Goal: Information Seeking & Learning: Learn about a topic

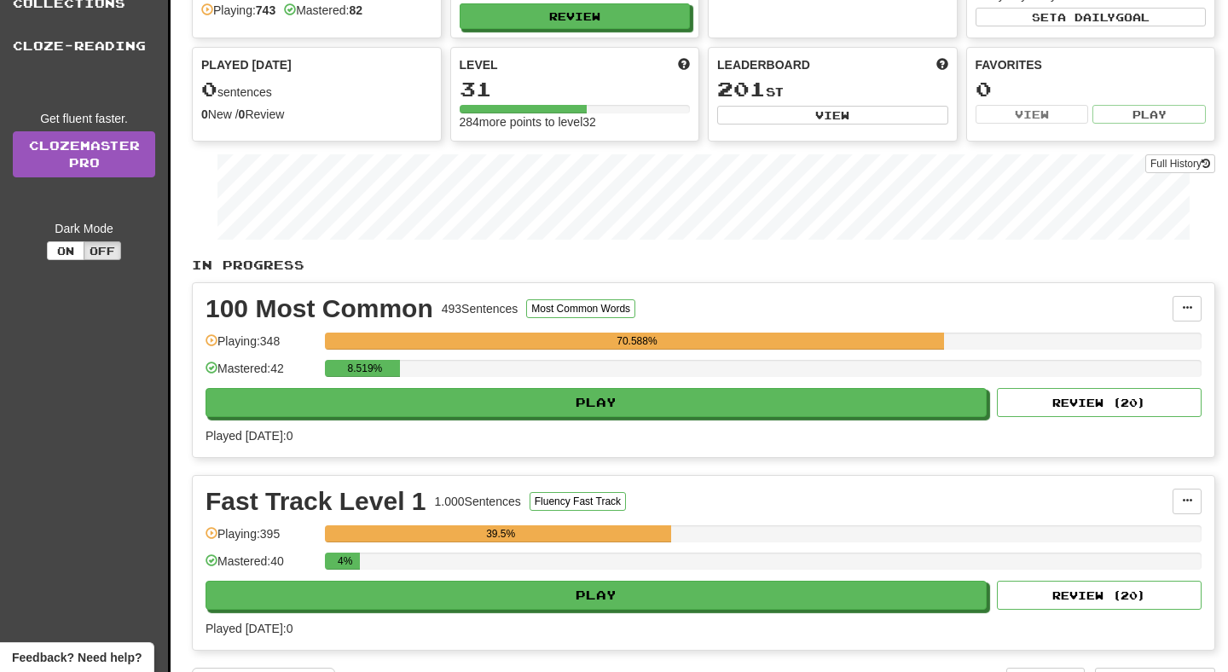
scroll to position [345, 0]
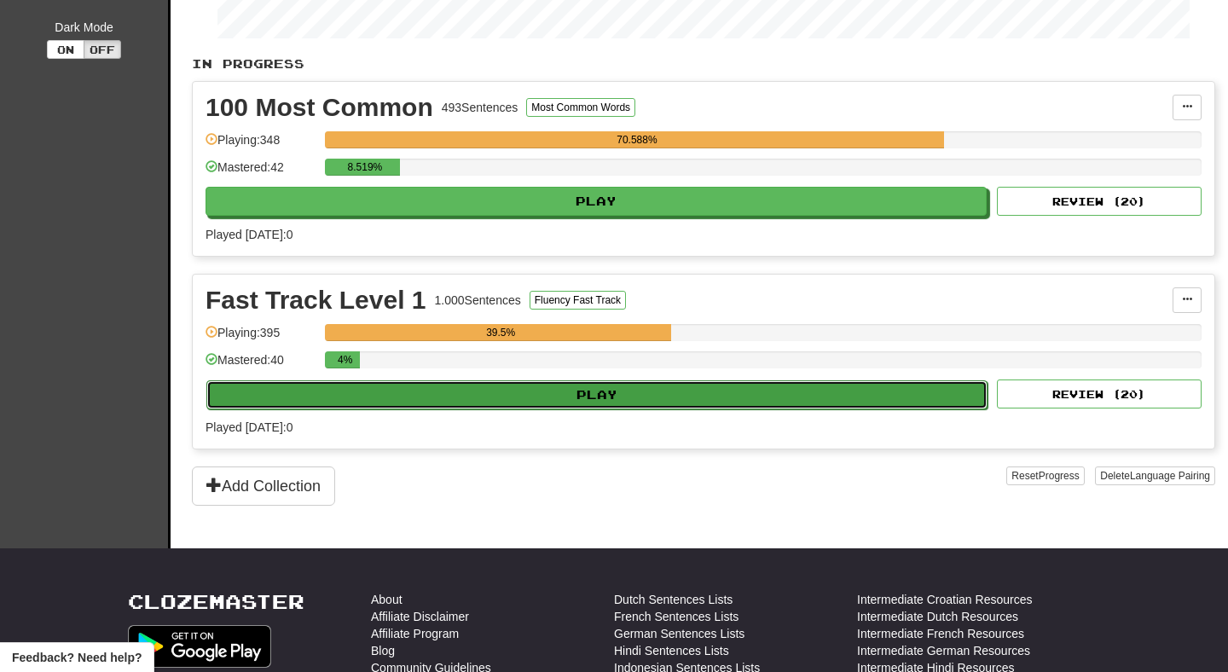
click at [541, 401] on button "Play" at bounding box center [596, 394] width 781 height 29
select select "**"
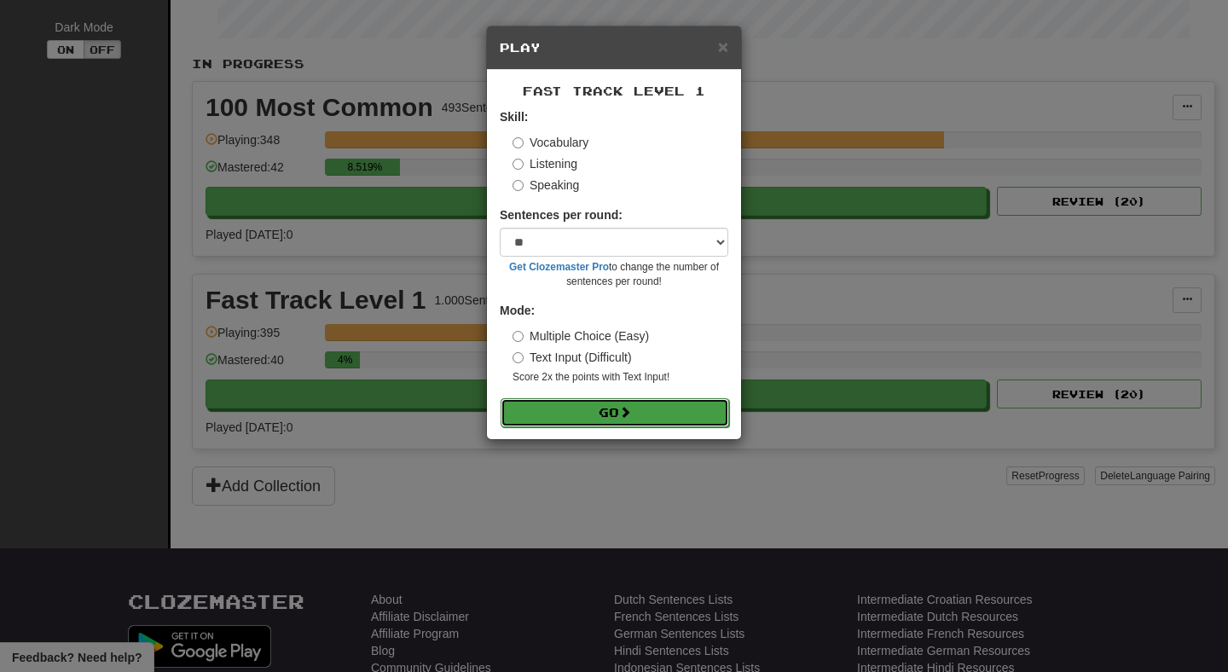
click at [556, 415] on button "Go" at bounding box center [615, 412] width 229 height 29
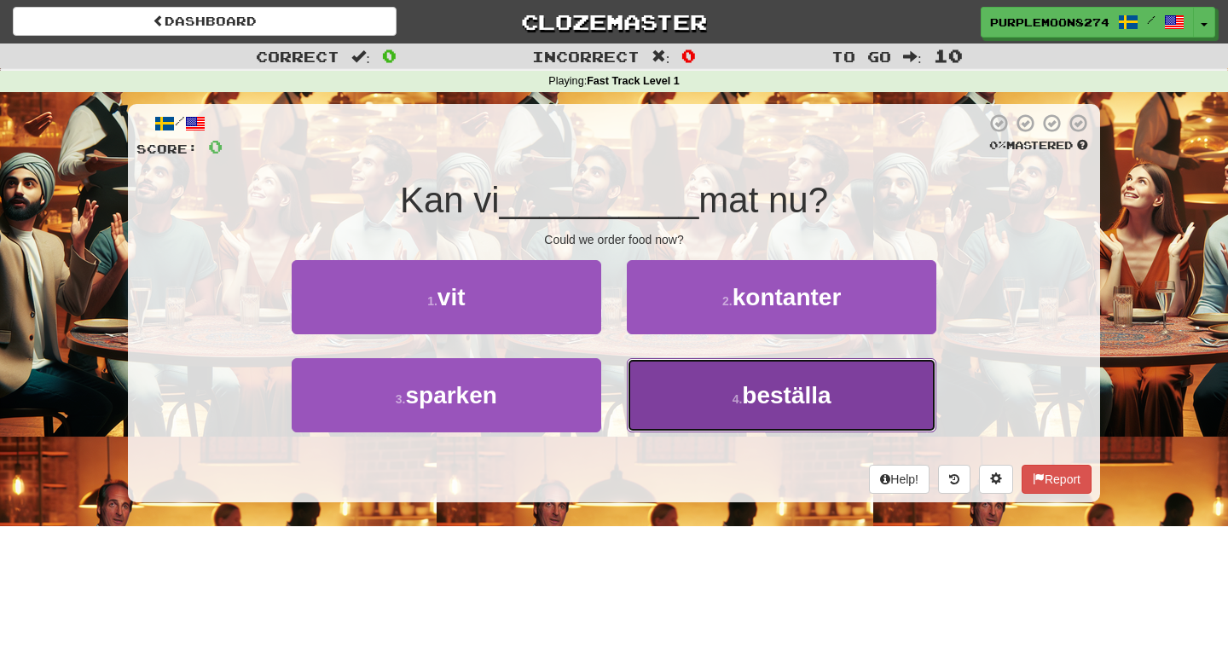
click at [654, 381] on button "4 . [GEOGRAPHIC_DATA]" at bounding box center [782, 395] width 310 height 74
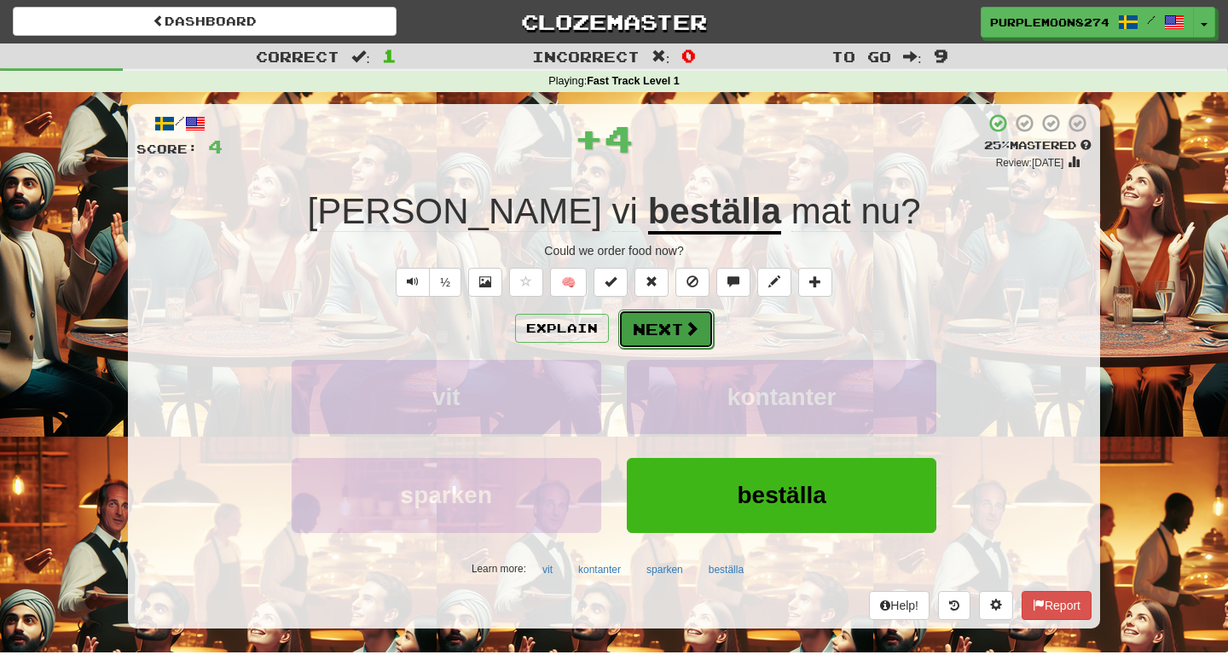
click at [649, 333] on button "Next" at bounding box center [666, 329] width 96 height 39
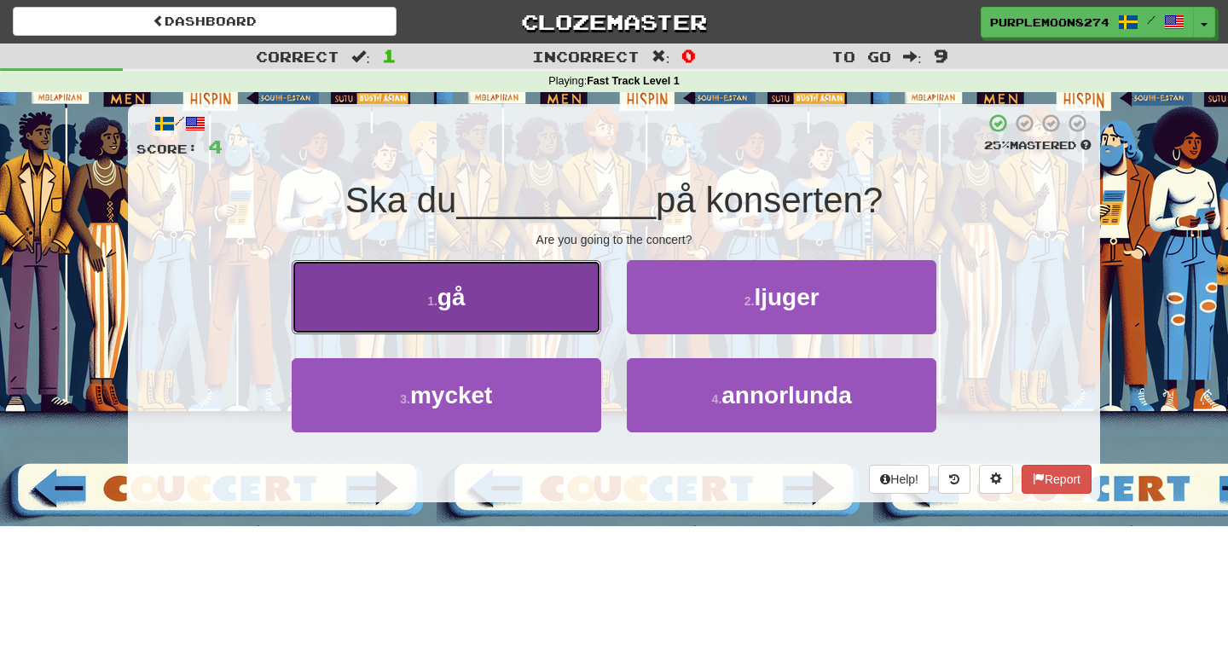
click at [578, 316] on button "1 . gå" at bounding box center [447, 297] width 310 height 74
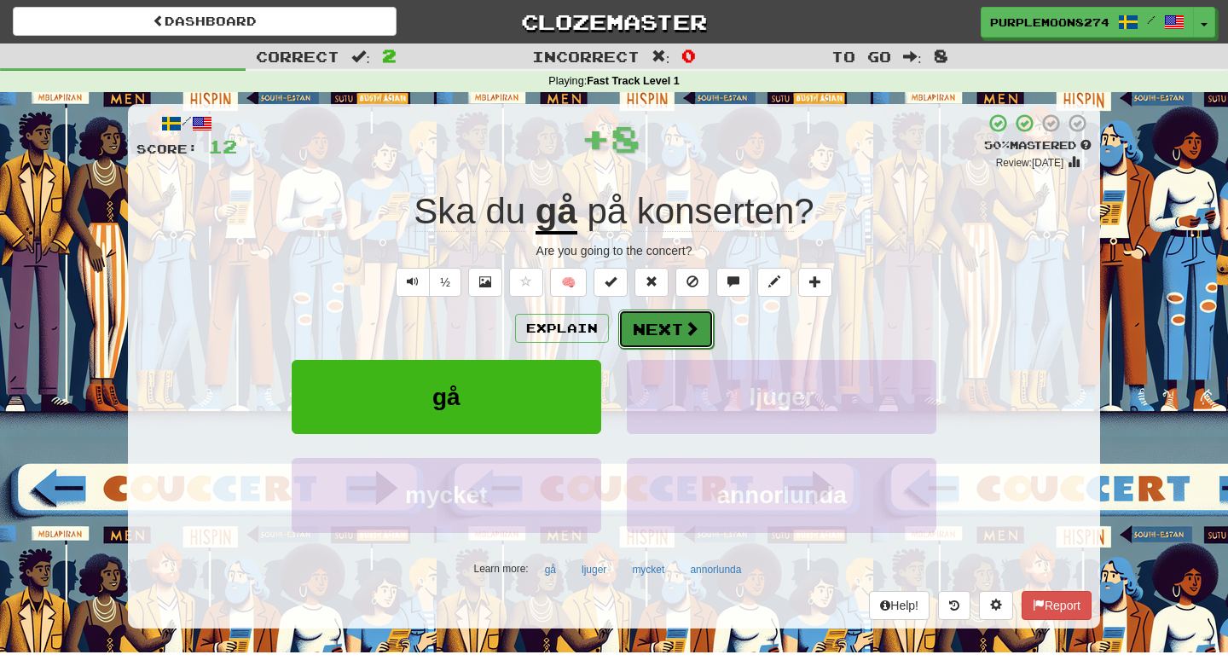
click at [650, 332] on button "Next" at bounding box center [666, 329] width 96 height 39
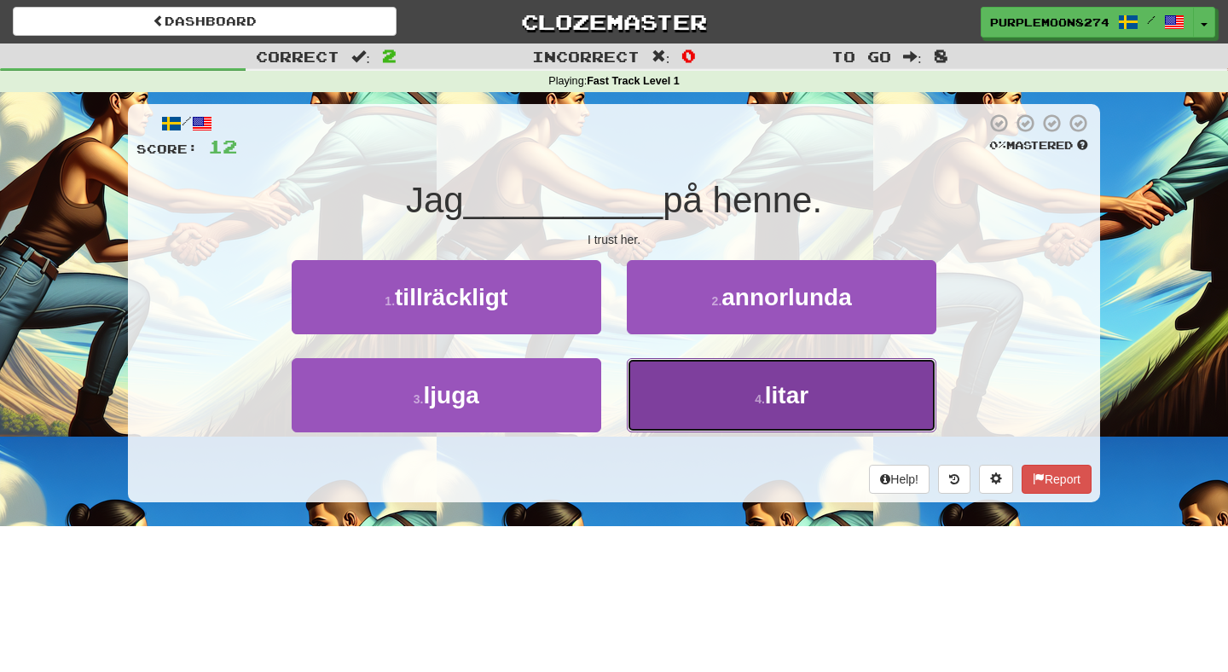
click at [647, 392] on button "4 . litar" at bounding box center [782, 395] width 310 height 74
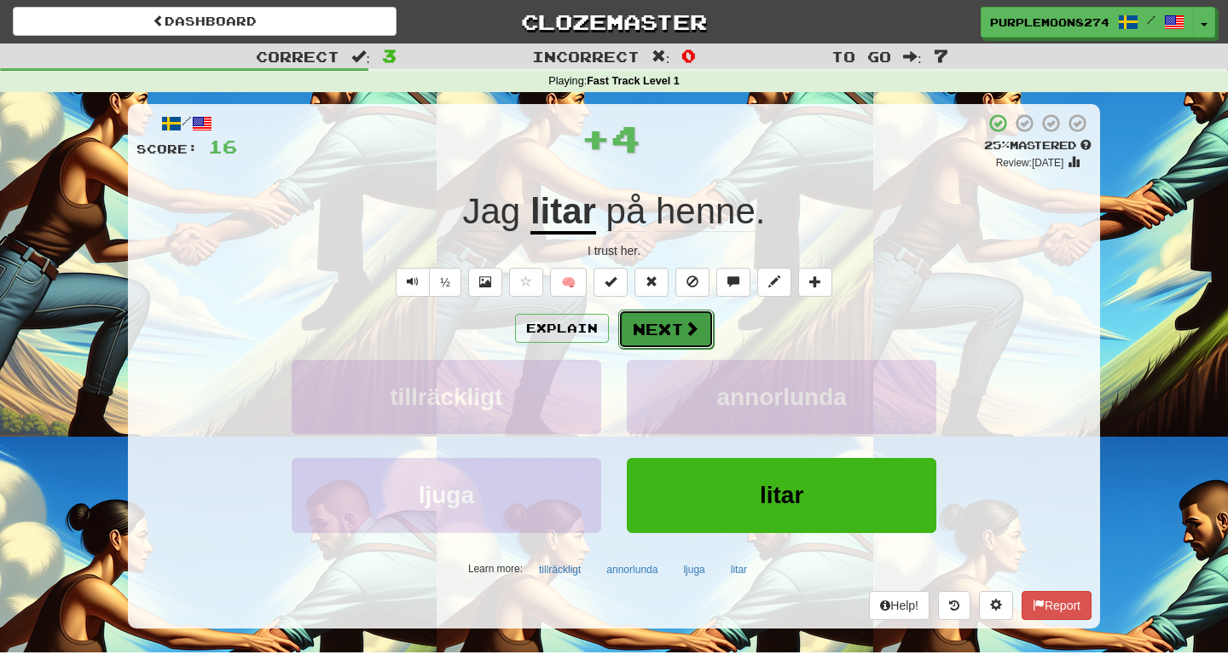
click at [646, 333] on button "Next" at bounding box center [666, 329] width 96 height 39
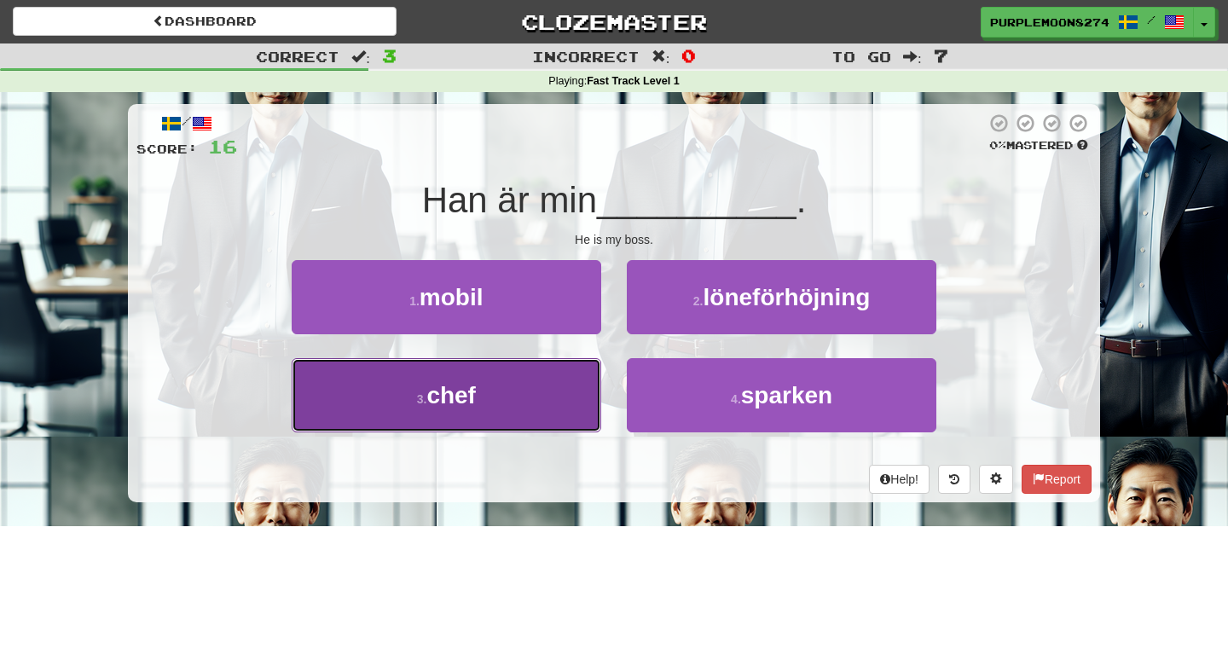
click at [483, 379] on button "3 . chef" at bounding box center [447, 395] width 310 height 74
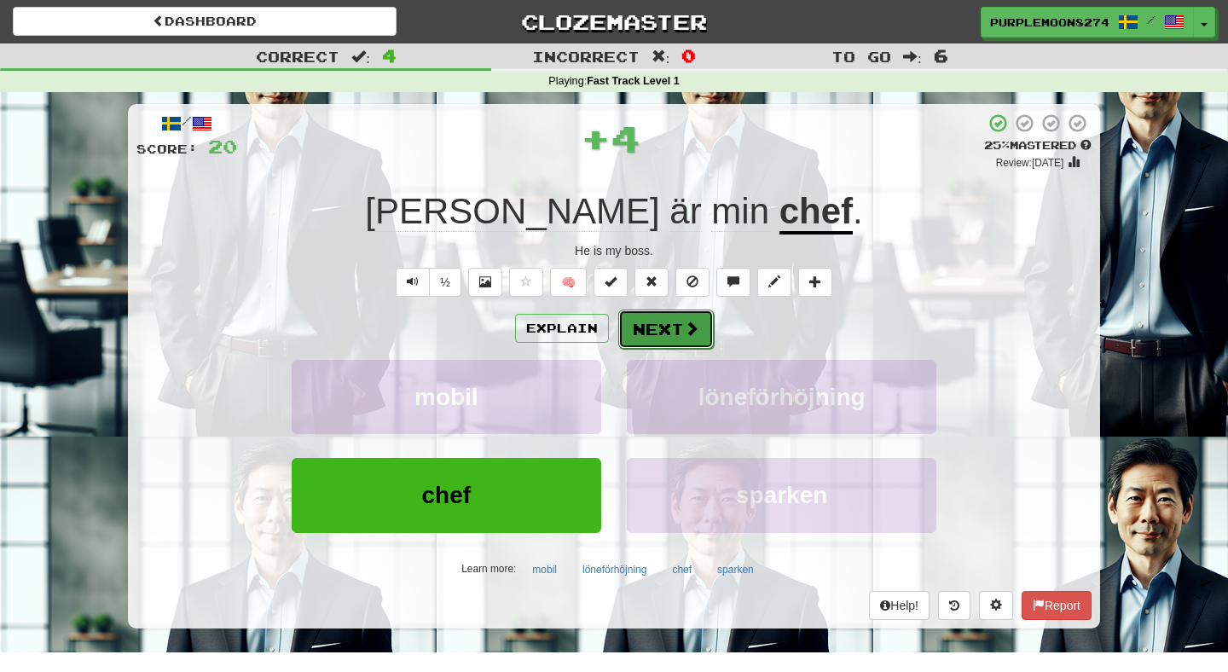
click at [656, 339] on button "Next" at bounding box center [666, 329] width 96 height 39
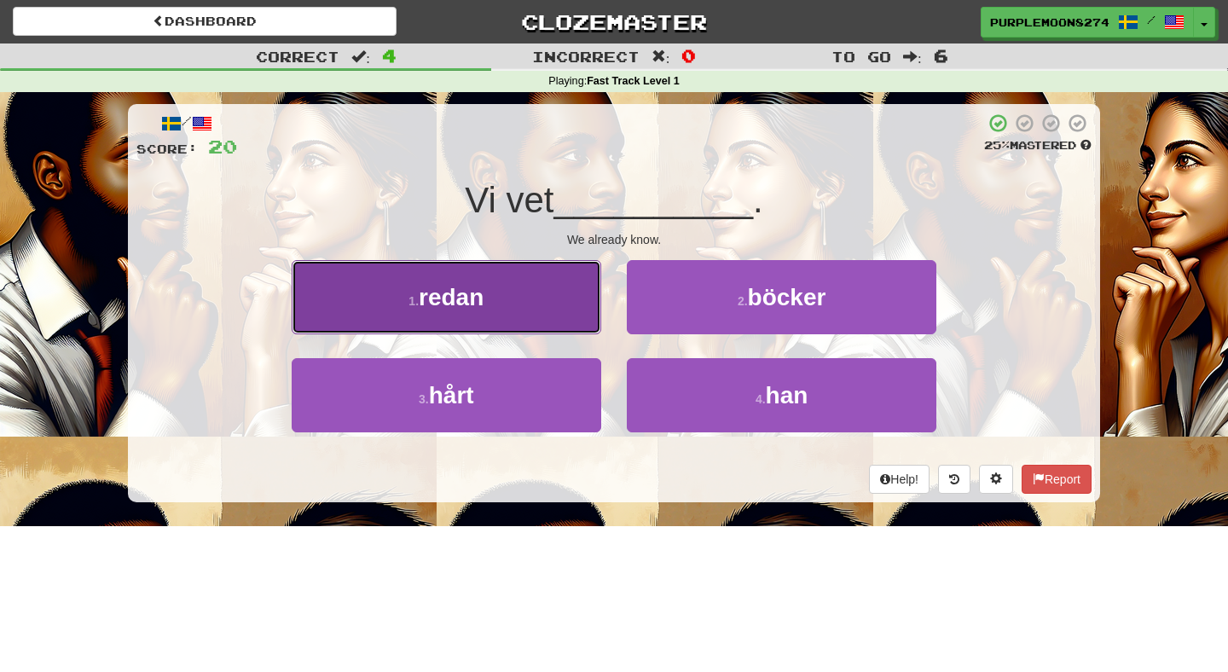
click at [548, 312] on button "1 . redan" at bounding box center [447, 297] width 310 height 74
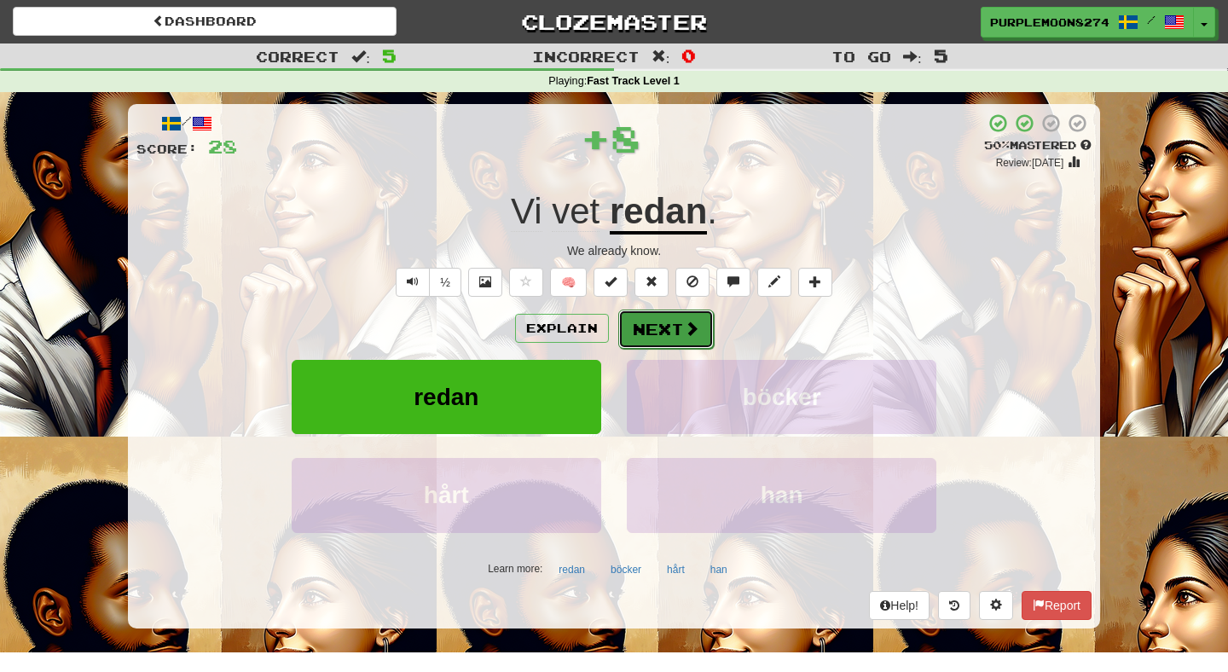
click at [629, 338] on button "Next" at bounding box center [666, 329] width 96 height 39
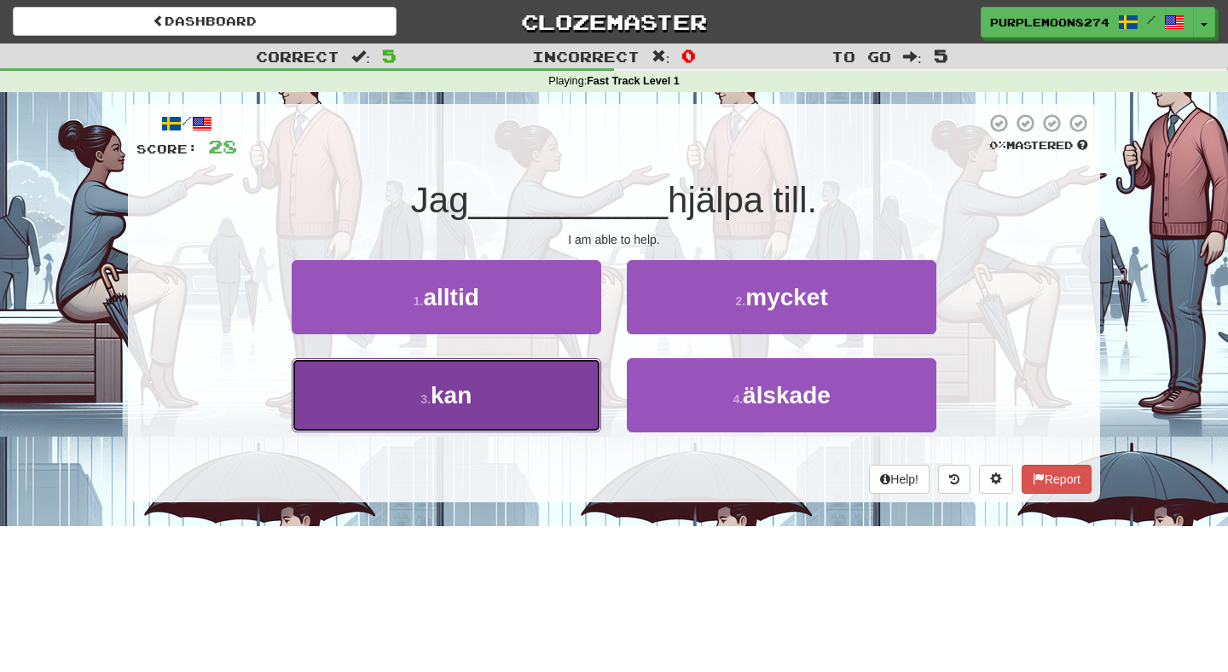
click at [552, 409] on button "3 . kan" at bounding box center [447, 395] width 310 height 74
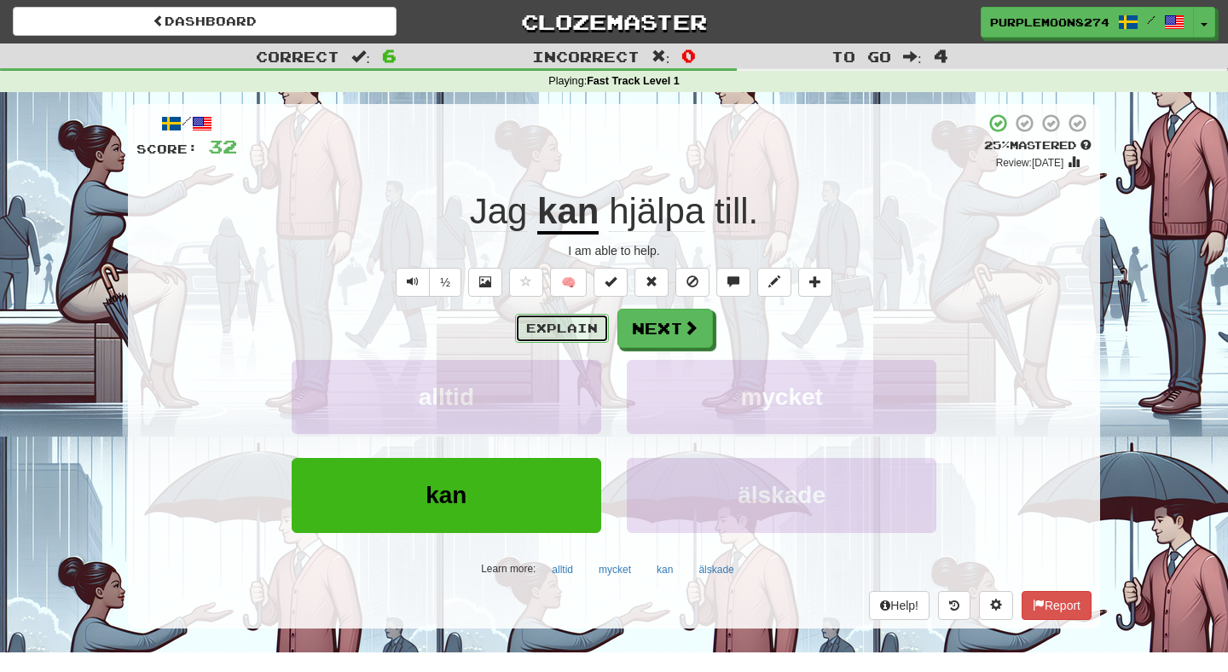
click at [588, 321] on button "Explain" at bounding box center [562, 328] width 94 height 29
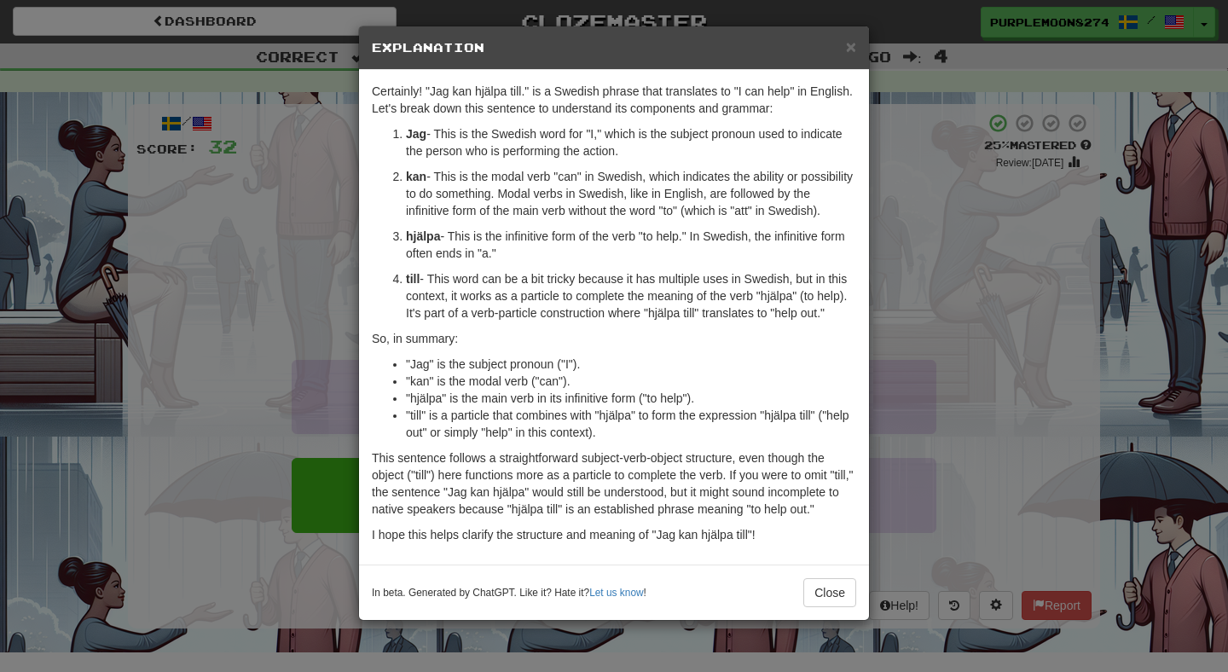
click at [899, 246] on div "× Explanation Certainly! "Jag kan hjälpa till." is a Swedish phrase that transl…" at bounding box center [614, 336] width 1228 height 672
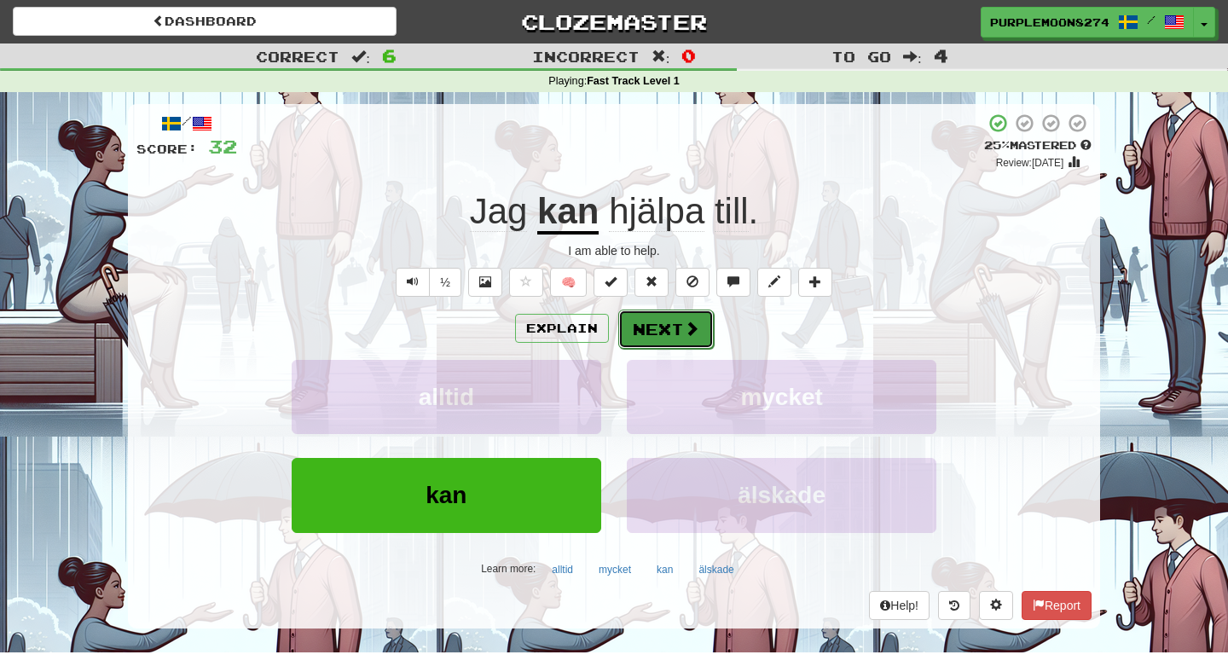
click at [675, 337] on button "Next" at bounding box center [666, 329] width 96 height 39
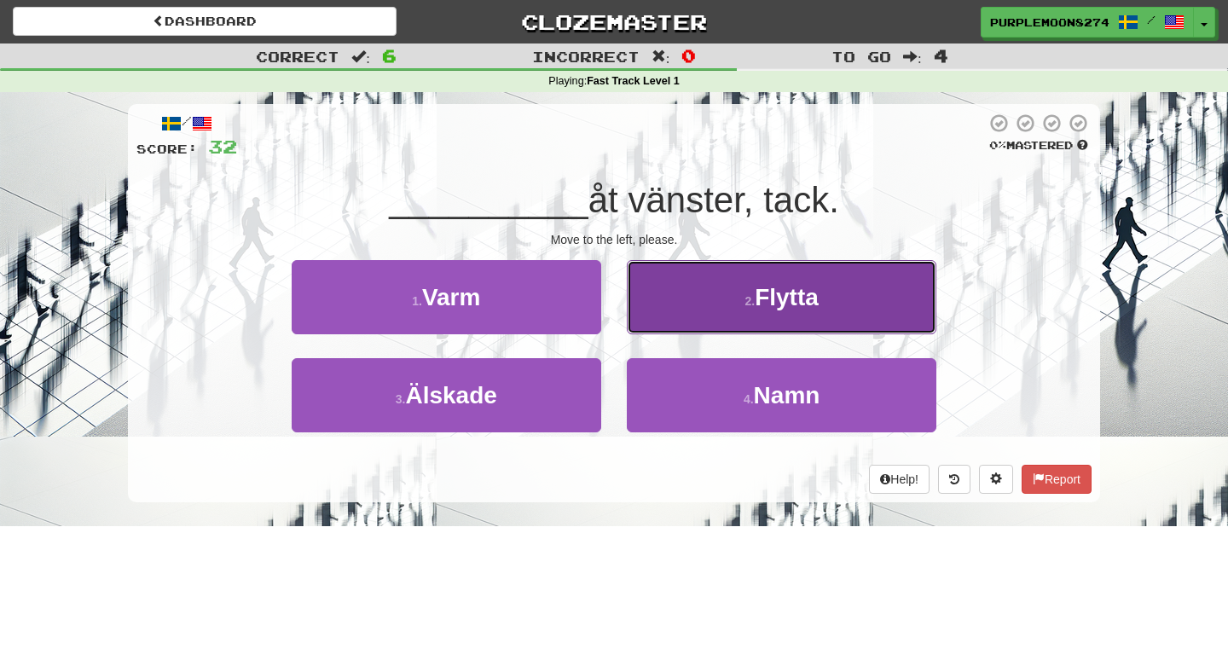
click at [657, 321] on button "2 . Flytta" at bounding box center [782, 297] width 310 height 74
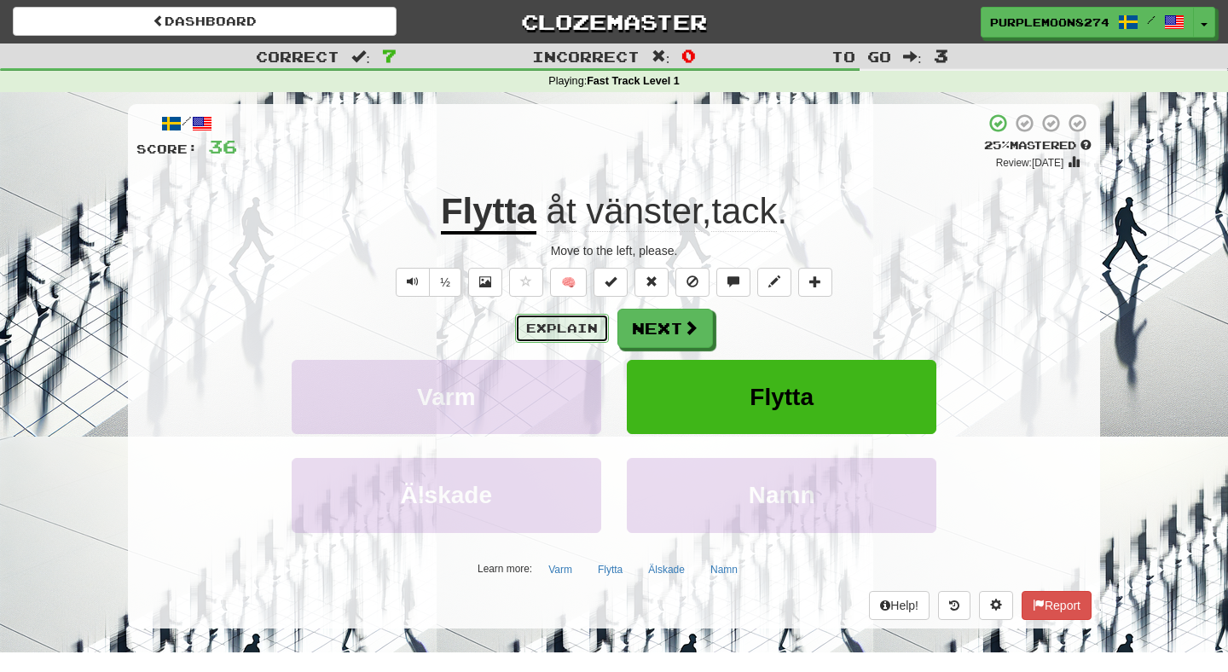
click at [590, 338] on button "Explain" at bounding box center [562, 328] width 94 height 29
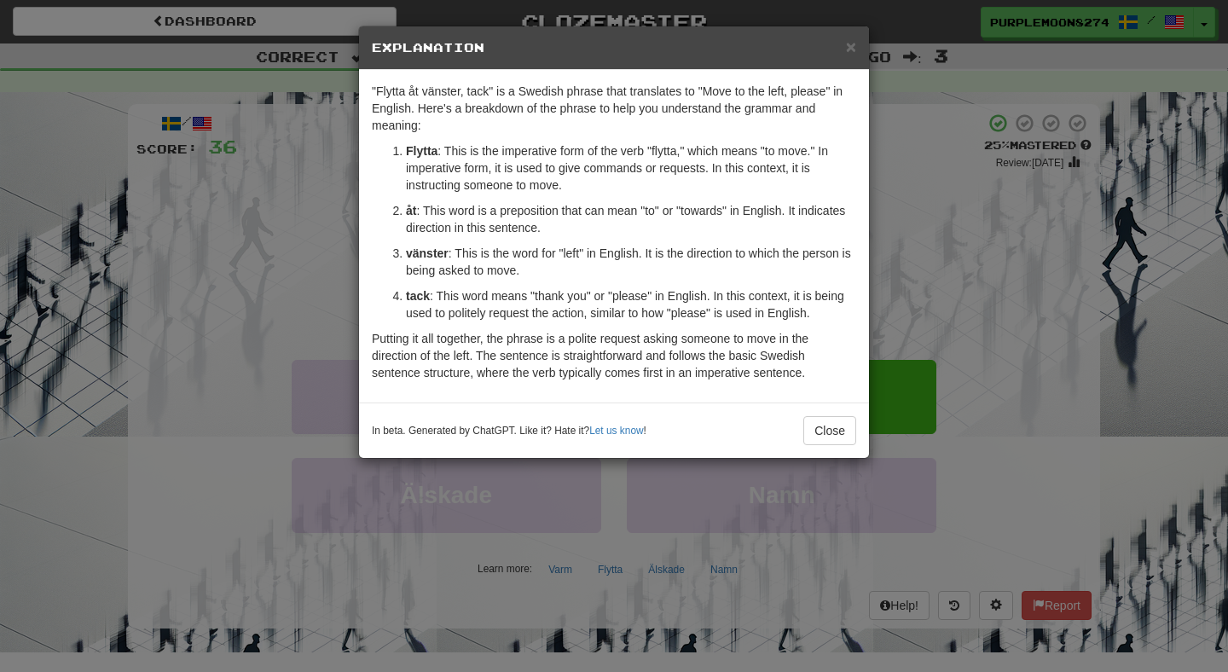
click at [934, 143] on div "× Explanation "Flytta åt vänster, tack" is a Swedish phrase that translates to …" at bounding box center [614, 336] width 1228 height 672
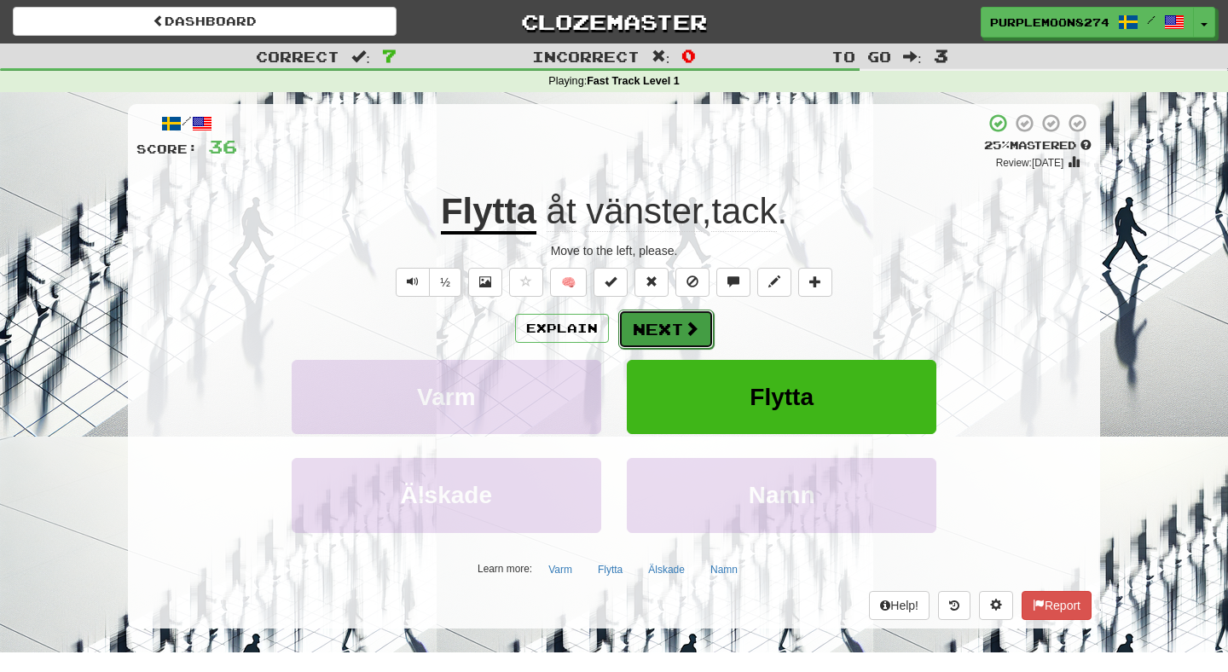
click at [678, 329] on button "Next" at bounding box center [666, 329] width 96 height 39
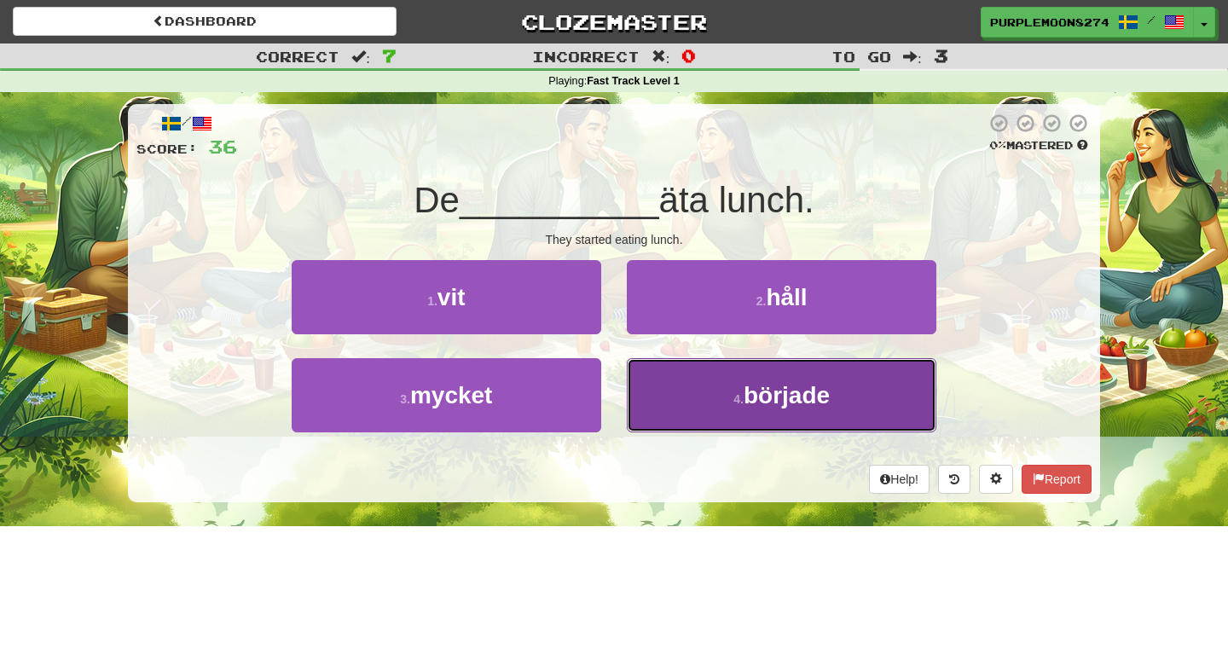
click at [654, 413] on button "4 . började" at bounding box center [782, 395] width 310 height 74
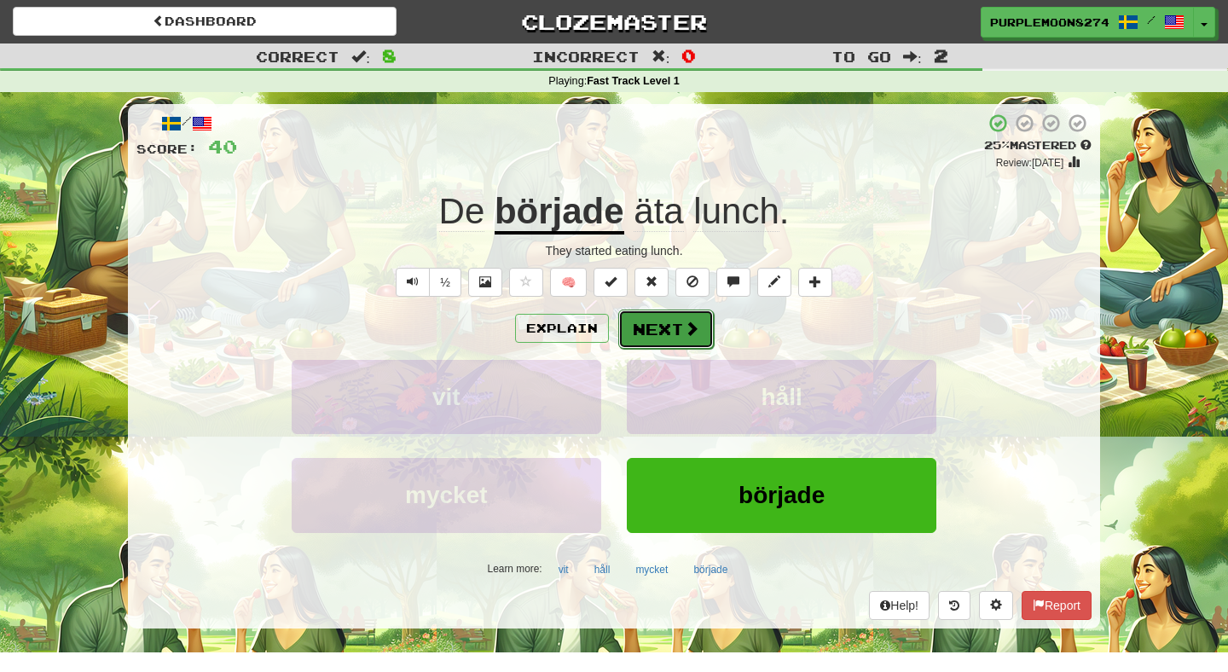
click at [650, 331] on button "Next" at bounding box center [666, 329] width 96 height 39
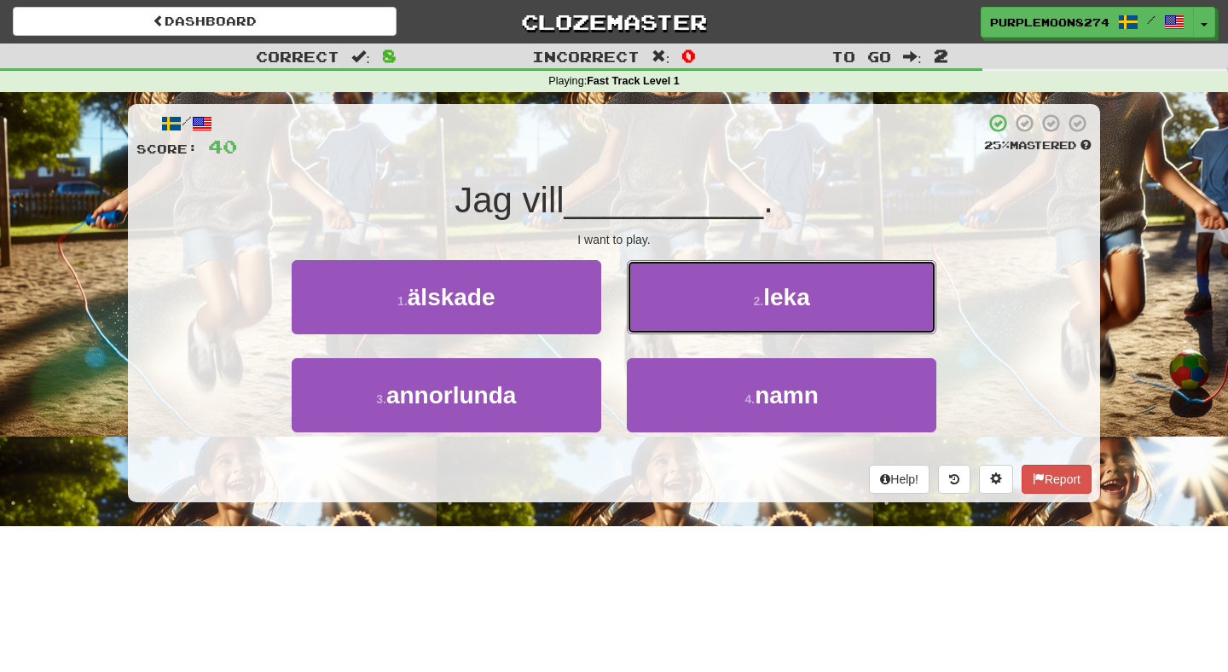
click at [650, 331] on button "2 . leka" at bounding box center [782, 297] width 310 height 74
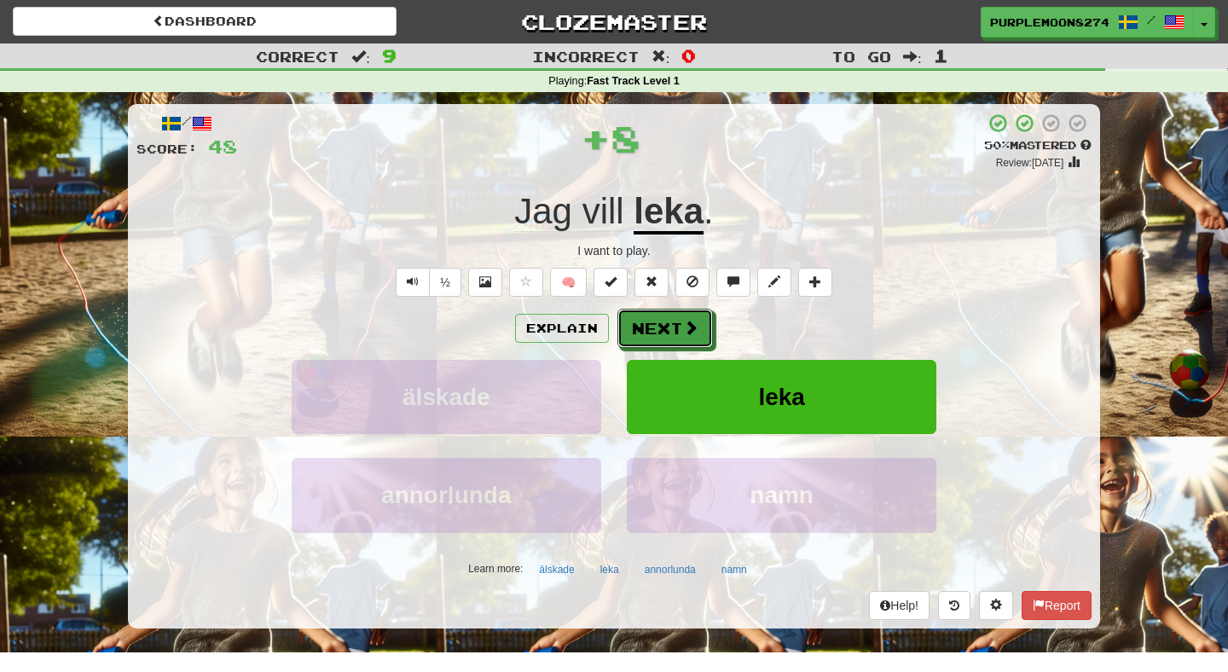
click at [650, 331] on button "Next" at bounding box center [665, 328] width 96 height 39
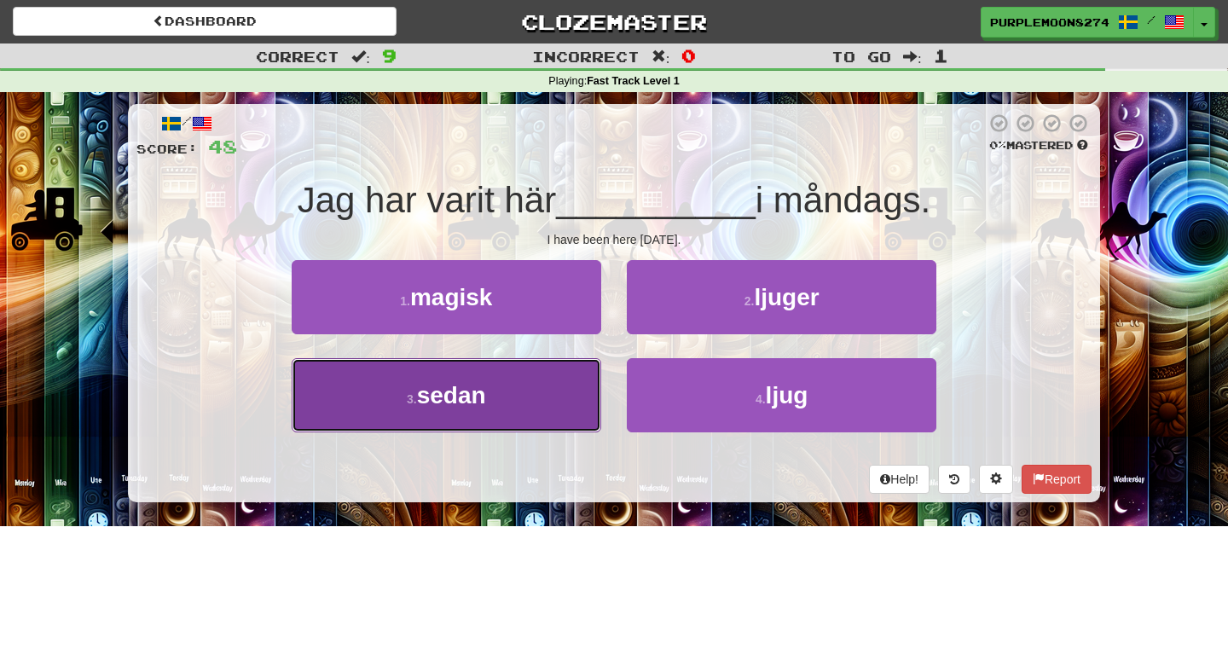
click at [572, 385] on button "3 . sedan" at bounding box center [447, 395] width 310 height 74
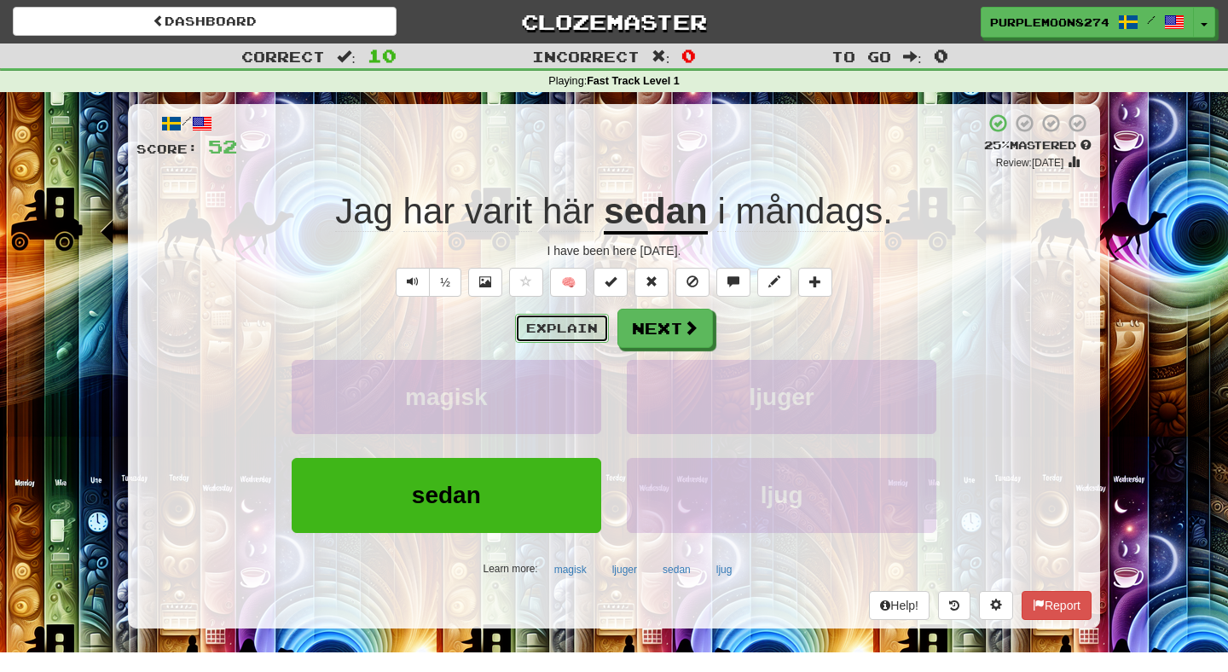
click at [580, 330] on button "Explain" at bounding box center [562, 328] width 94 height 29
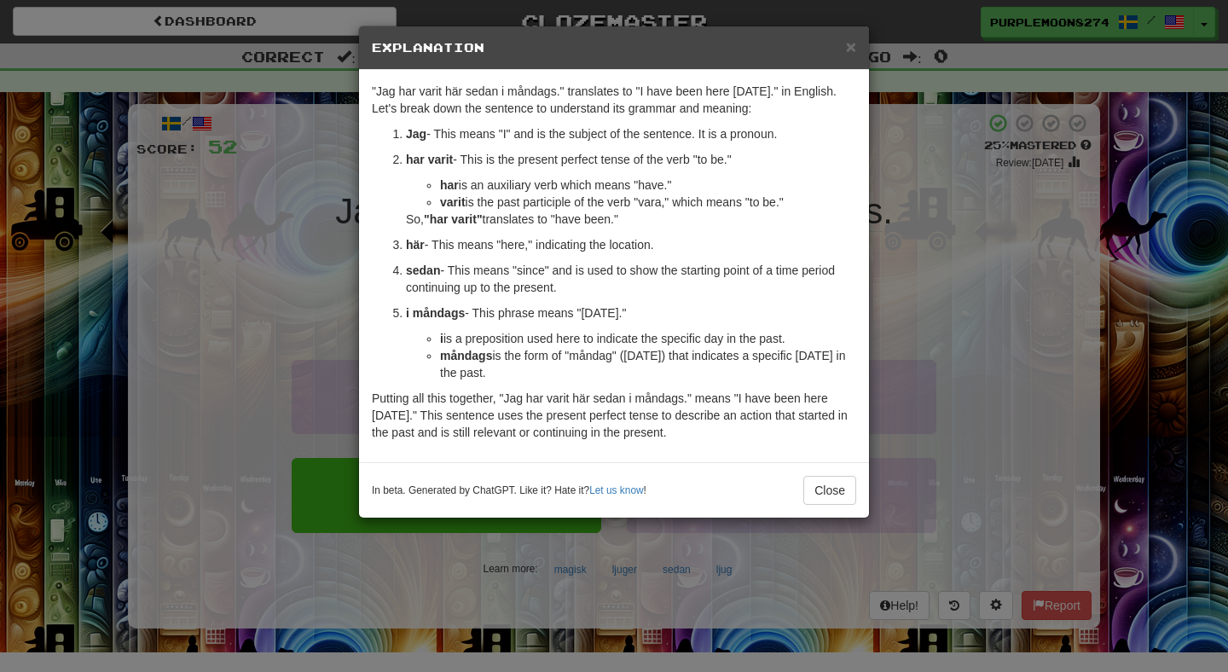
click at [953, 326] on div "× Explanation "Jag har varit här sedan i måndags." translates to "I have been h…" at bounding box center [614, 336] width 1228 height 672
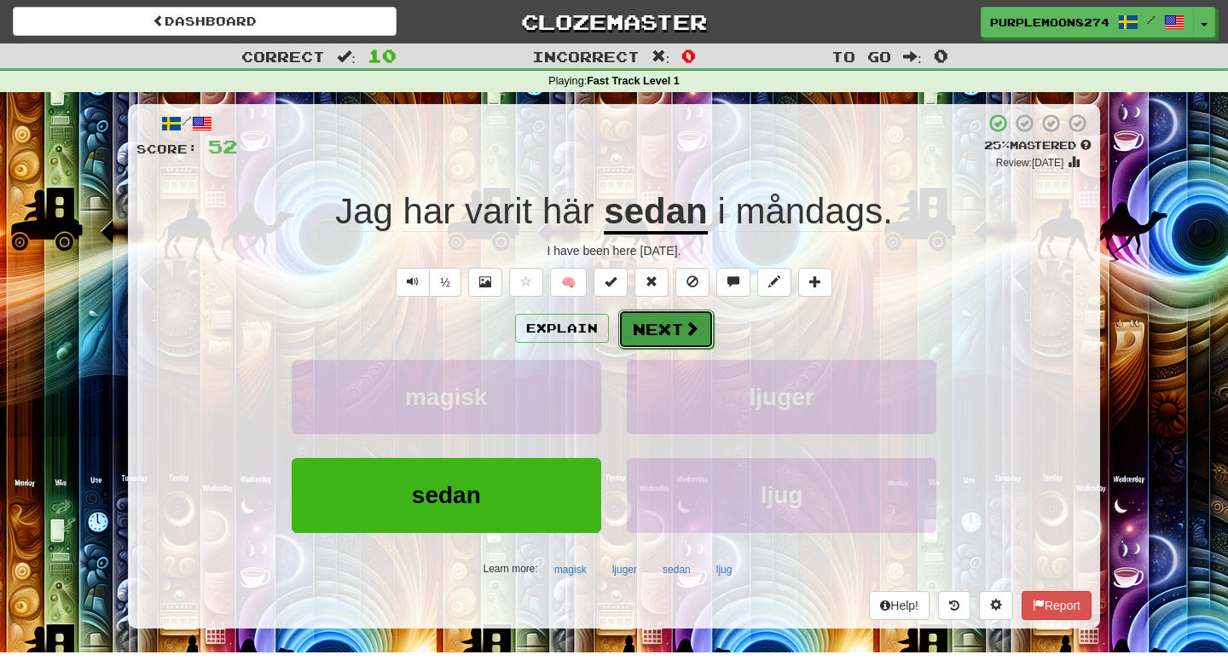
click at [680, 322] on button "Next" at bounding box center [666, 329] width 96 height 39
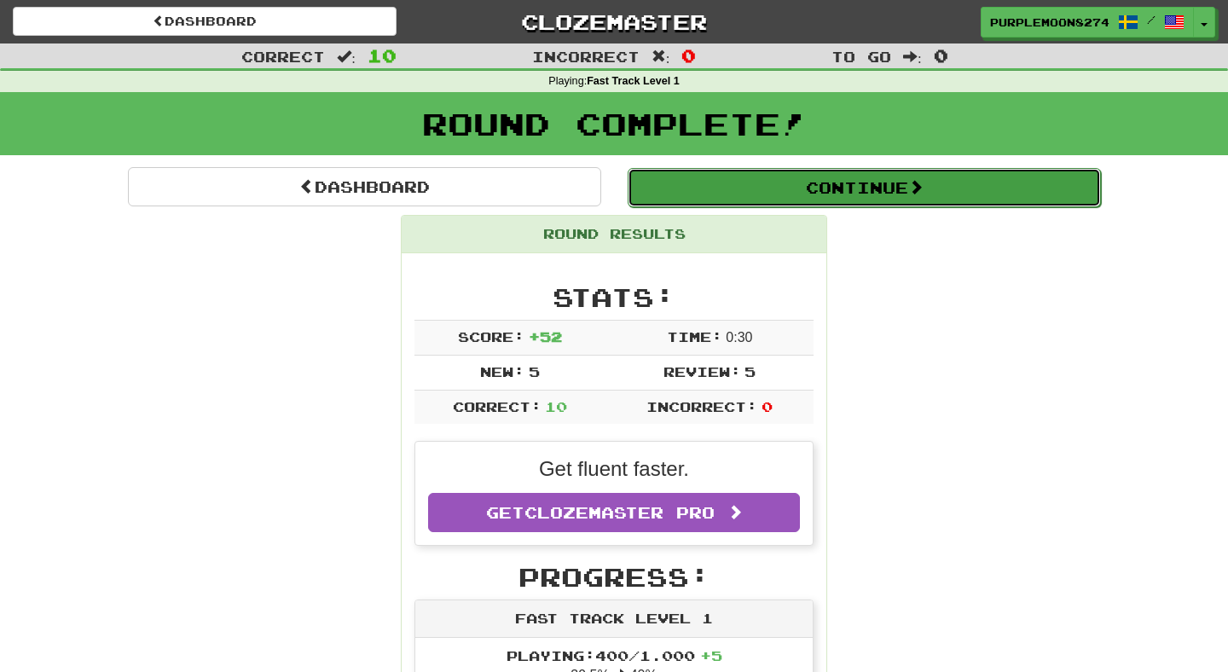
click at [727, 188] on button "Continue" at bounding box center [864, 187] width 473 height 39
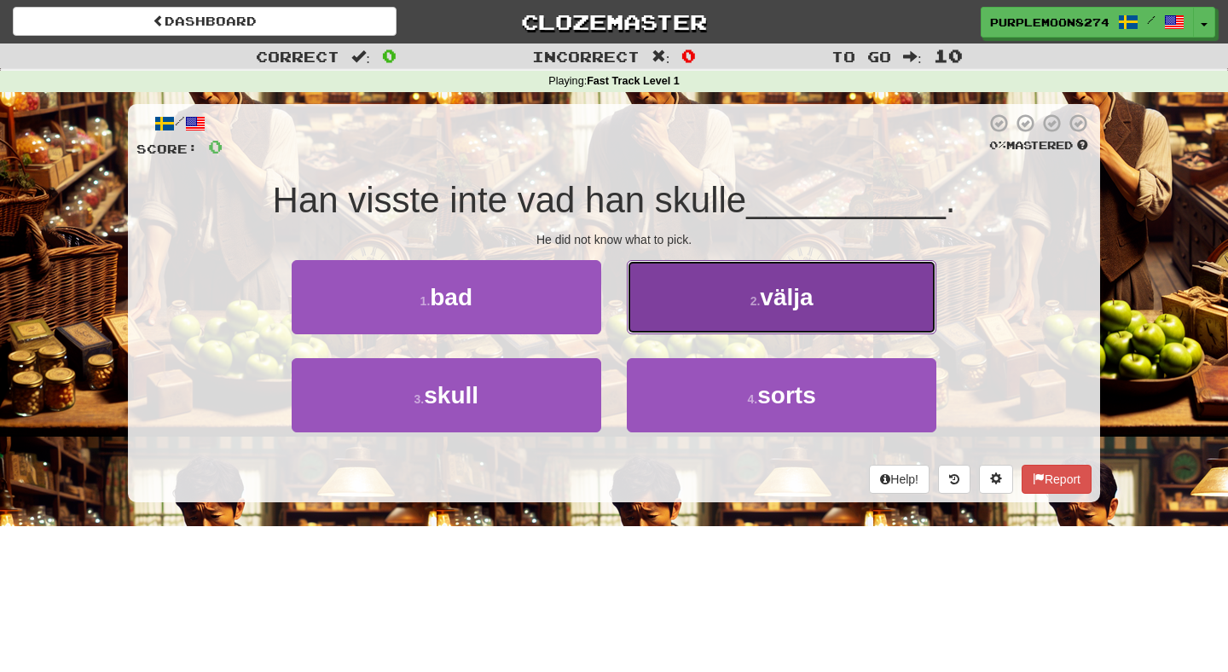
click at [671, 310] on button "2 . välja" at bounding box center [782, 297] width 310 height 74
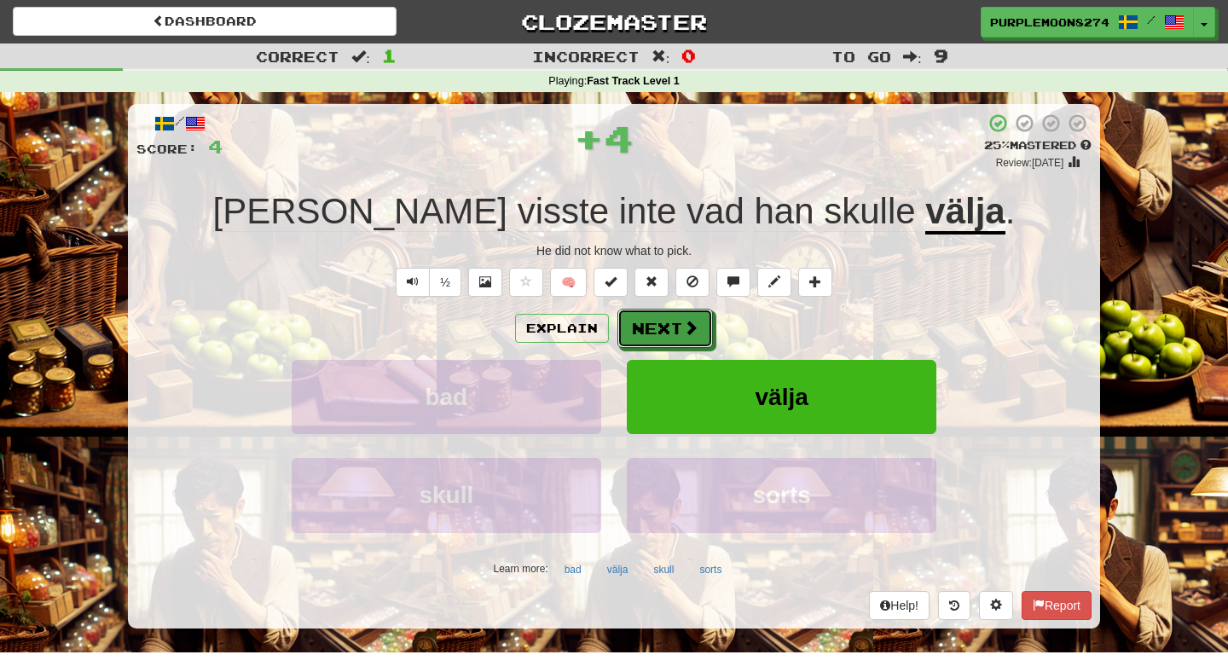
click at [671, 310] on button "Next" at bounding box center [665, 328] width 96 height 39
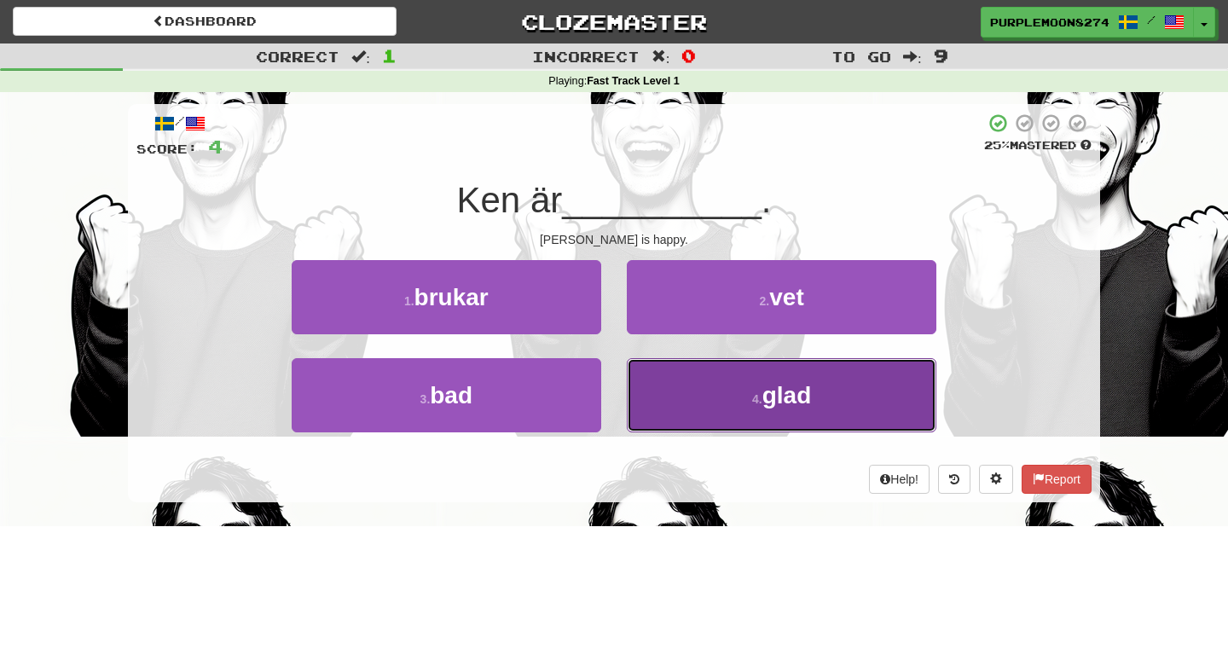
click at [704, 420] on button "4 . glad" at bounding box center [782, 395] width 310 height 74
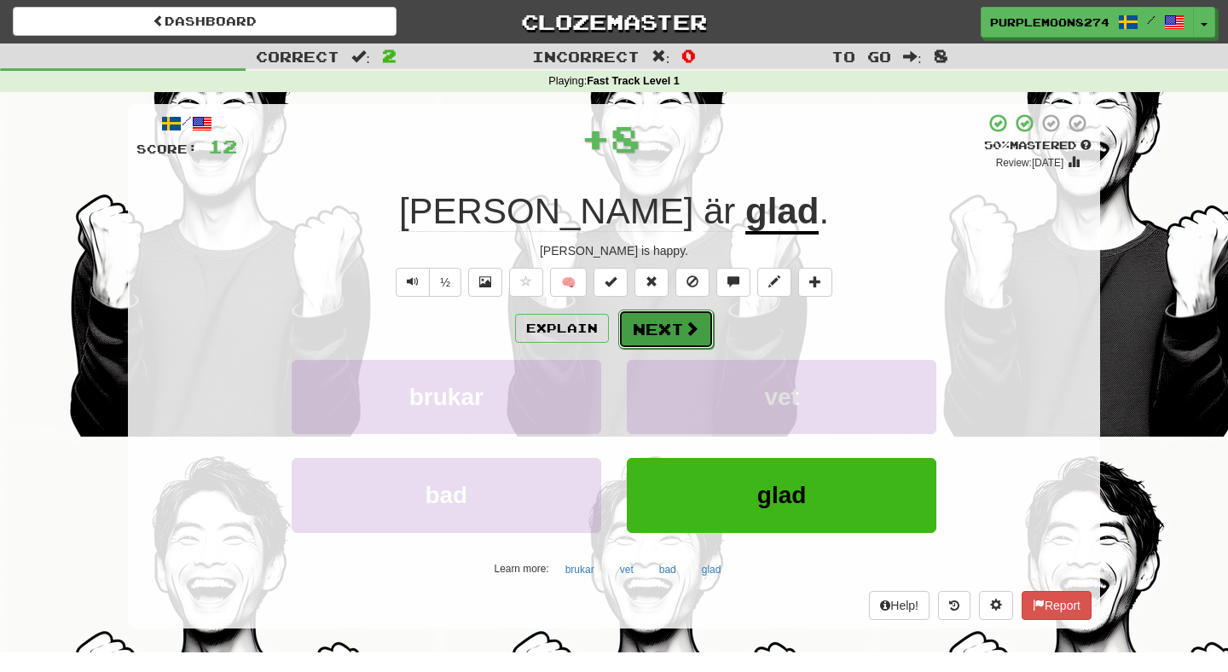
click at [680, 329] on button "Next" at bounding box center [666, 329] width 96 height 39
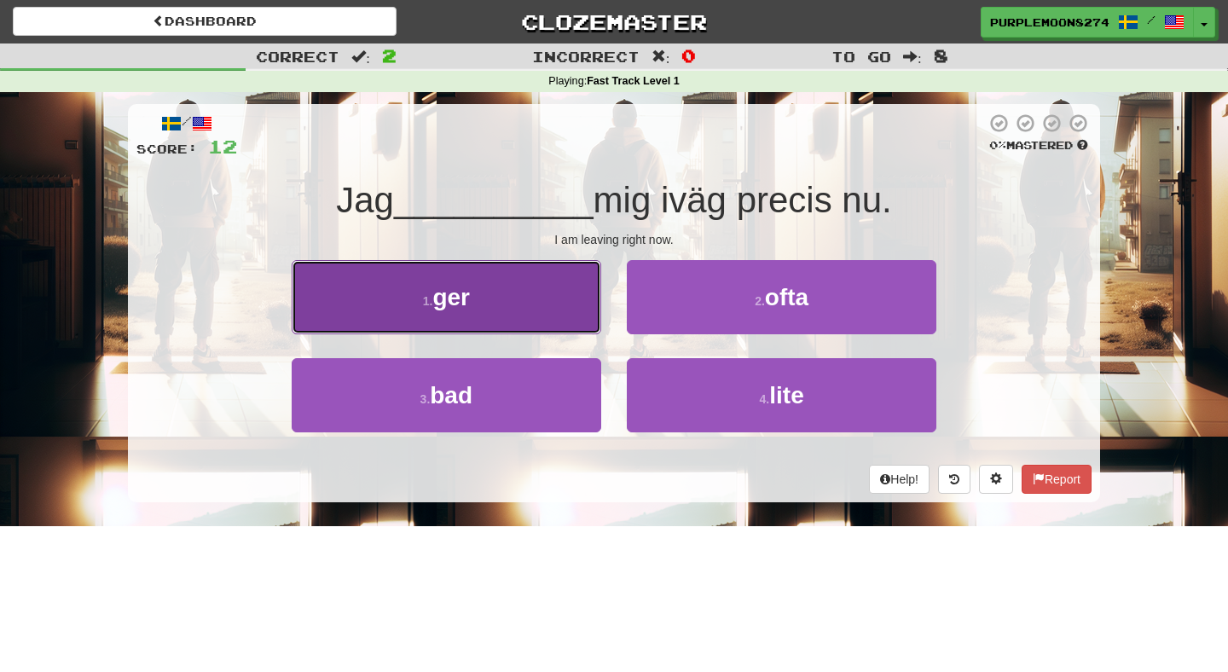
click at [588, 310] on button "1 . ger" at bounding box center [447, 297] width 310 height 74
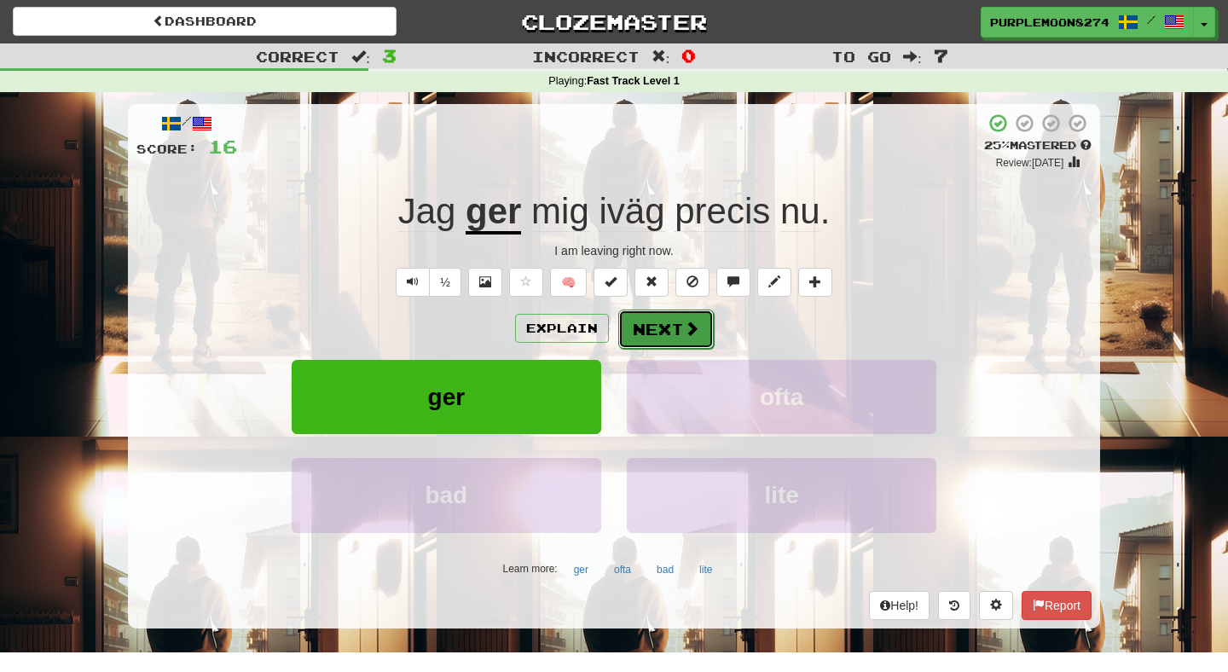
click at [647, 322] on button "Next" at bounding box center [666, 329] width 96 height 39
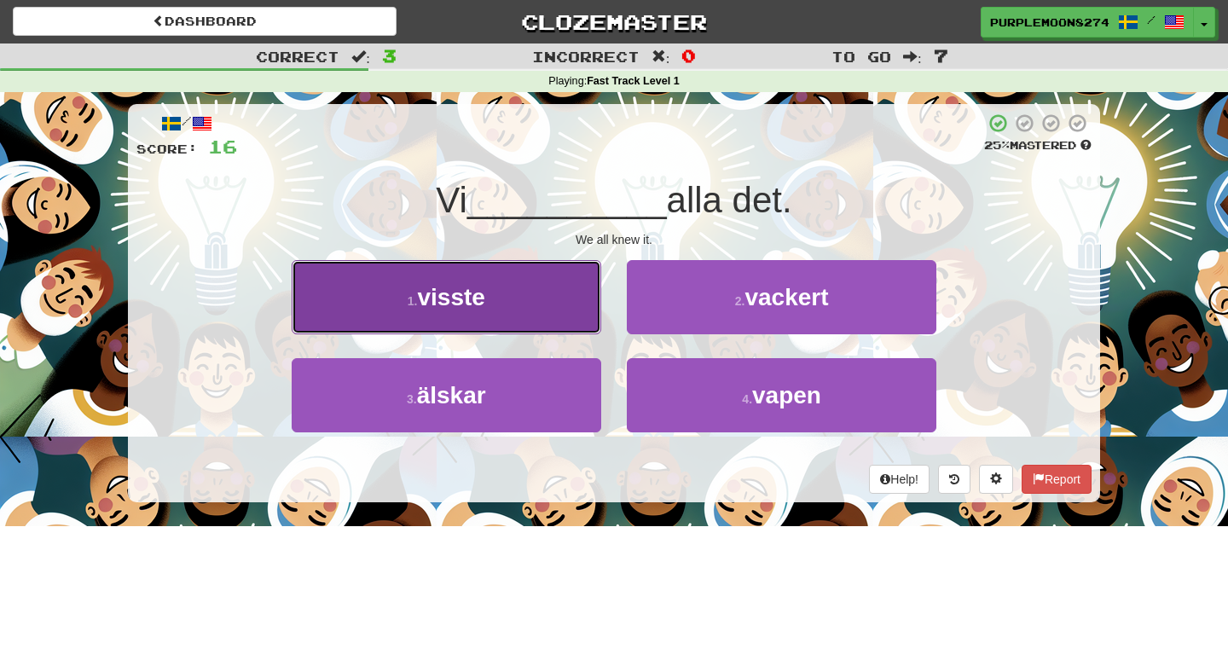
click at [582, 315] on button "1 . visste" at bounding box center [447, 297] width 310 height 74
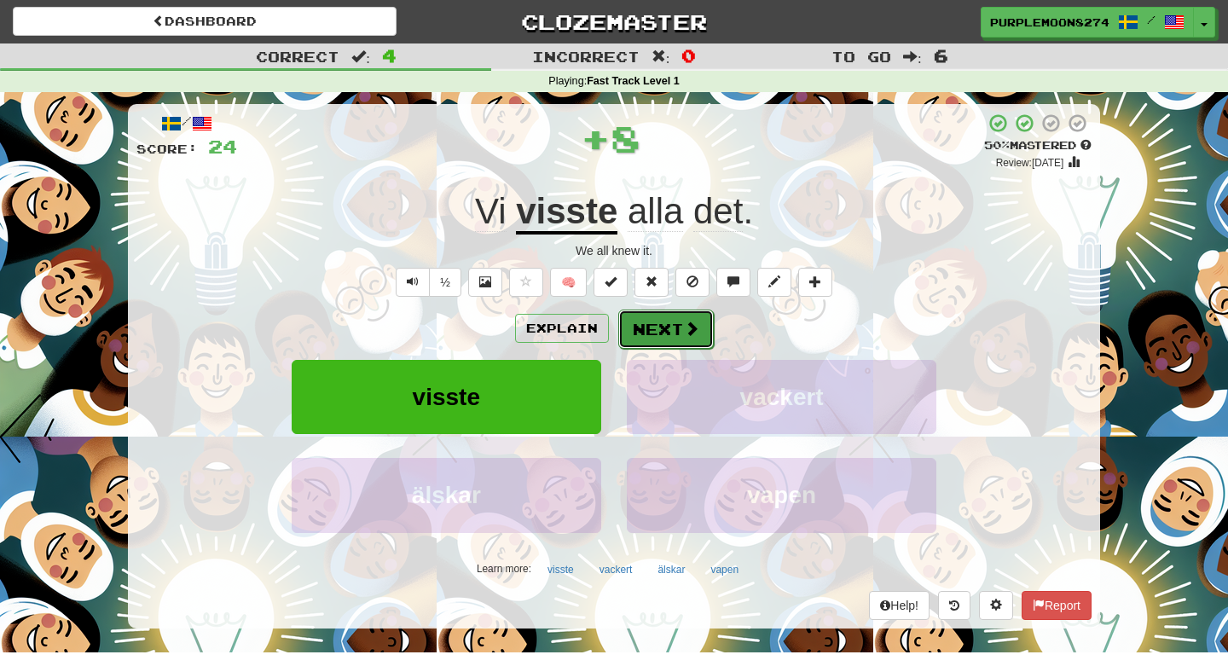
click at [644, 322] on button "Next" at bounding box center [666, 329] width 96 height 39
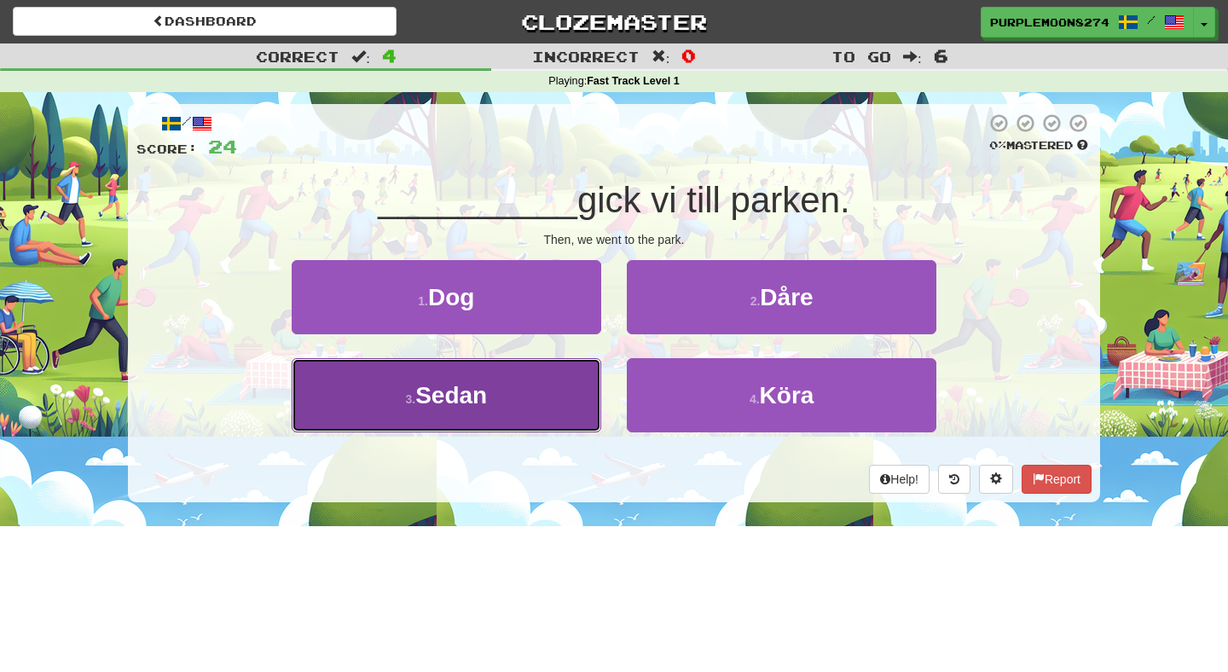
click at [530, 383] on button "3 . Sedan" at bounding box center [447, 395] width 310 height 74
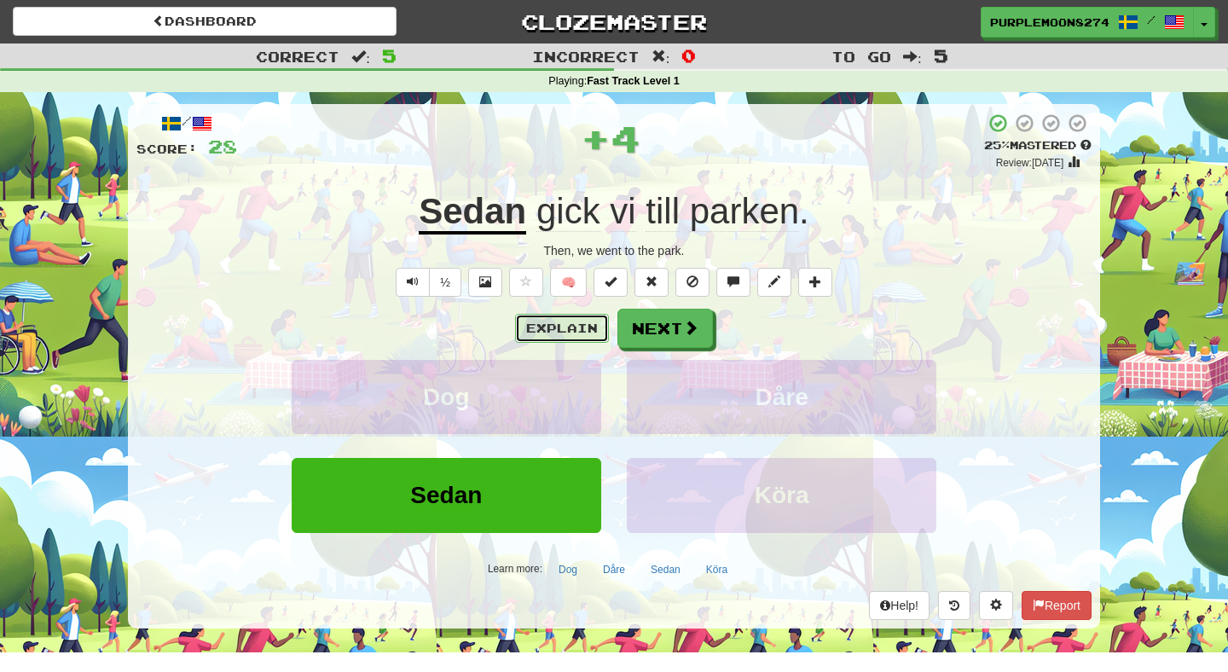
click at [591, 330] on button "Explain" at bounding box center [562, 328] width 94 height 29
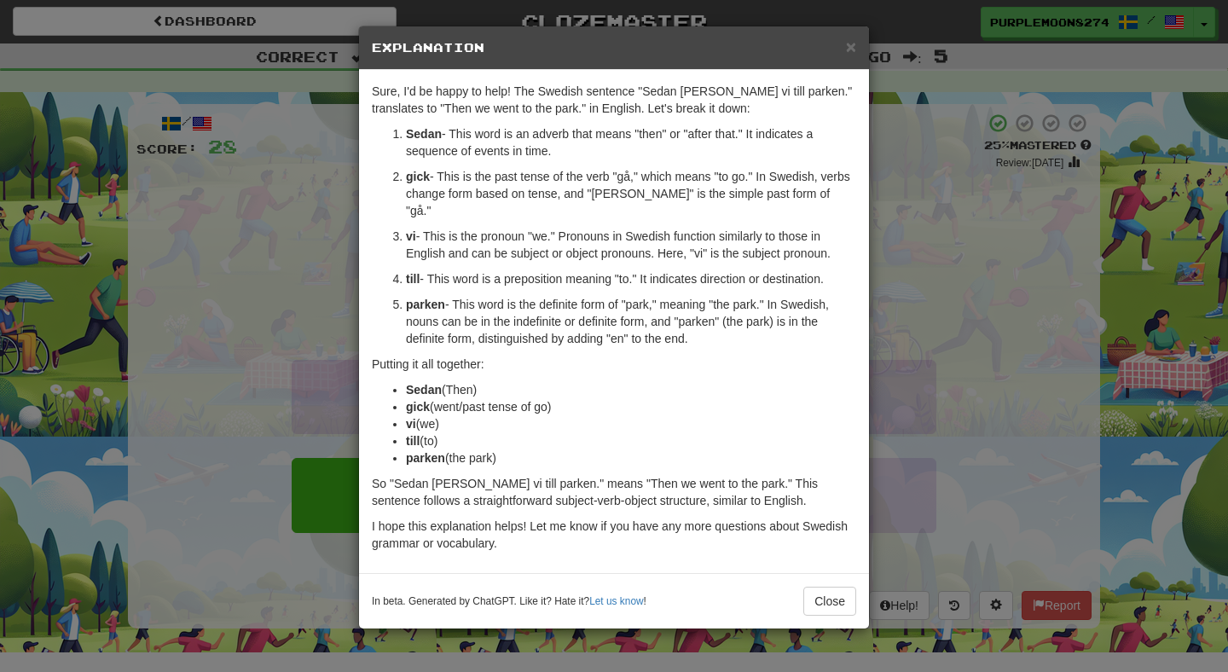
click at [901, 256] on div "× Explanation Sure, I'd be happy to help! The Swedish sentence "Sedan gick vi t…" at bounding box center [614, 336] width 1228 height 672
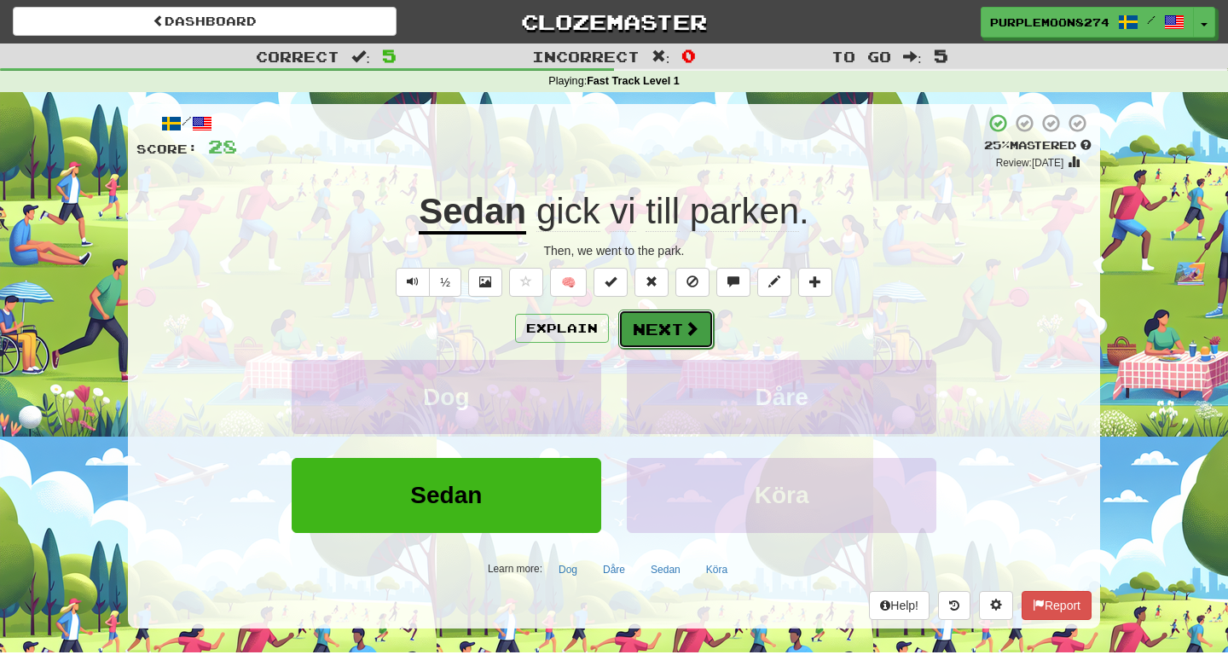
click at [692, 328] on span at bounding box center [691, 328] width 15 height 15
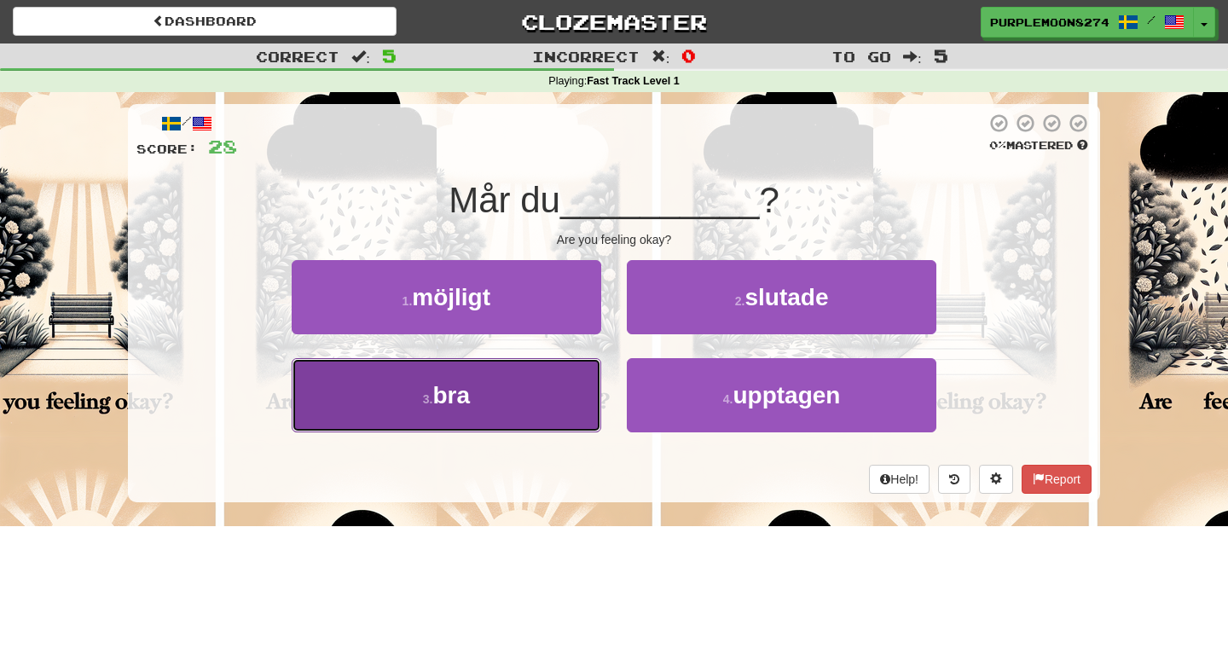
click at [569, 385] on button "3 . bra" at bounding box center [447, 395] width 310 height 74
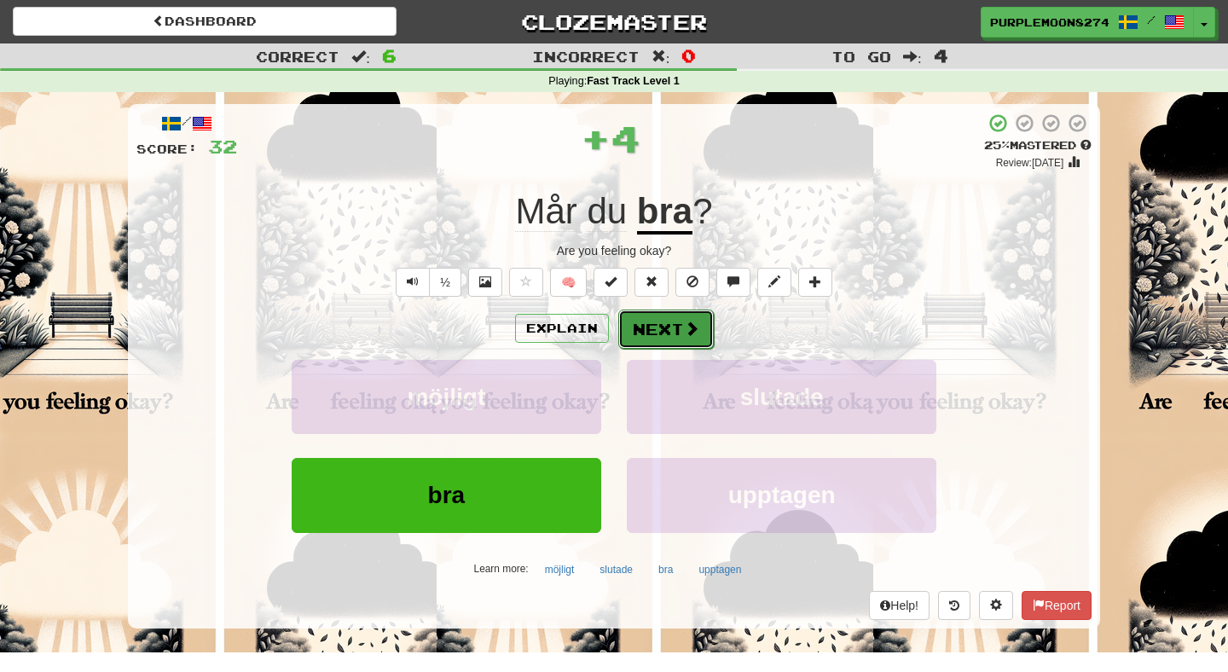
click at [640, 328] on button "Next" at bounding box center [666, 329] width 96 height 39
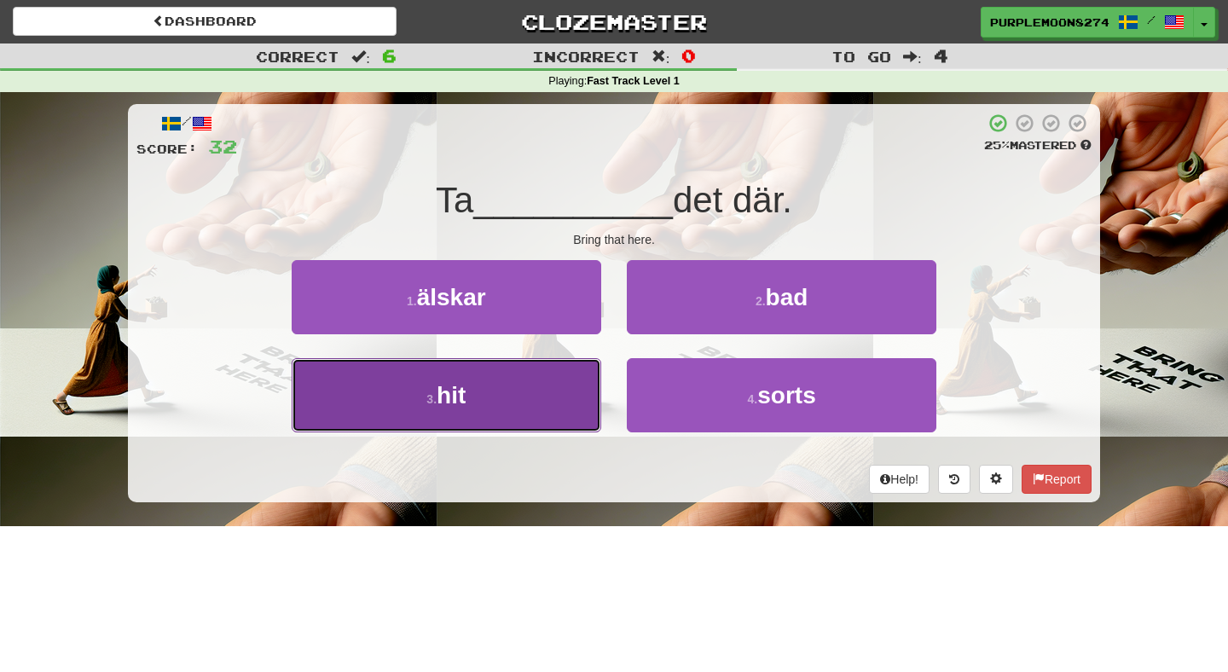
click at [566, 402] on button "3 . hit" at bounding box center [447, 395] width 310 height 74
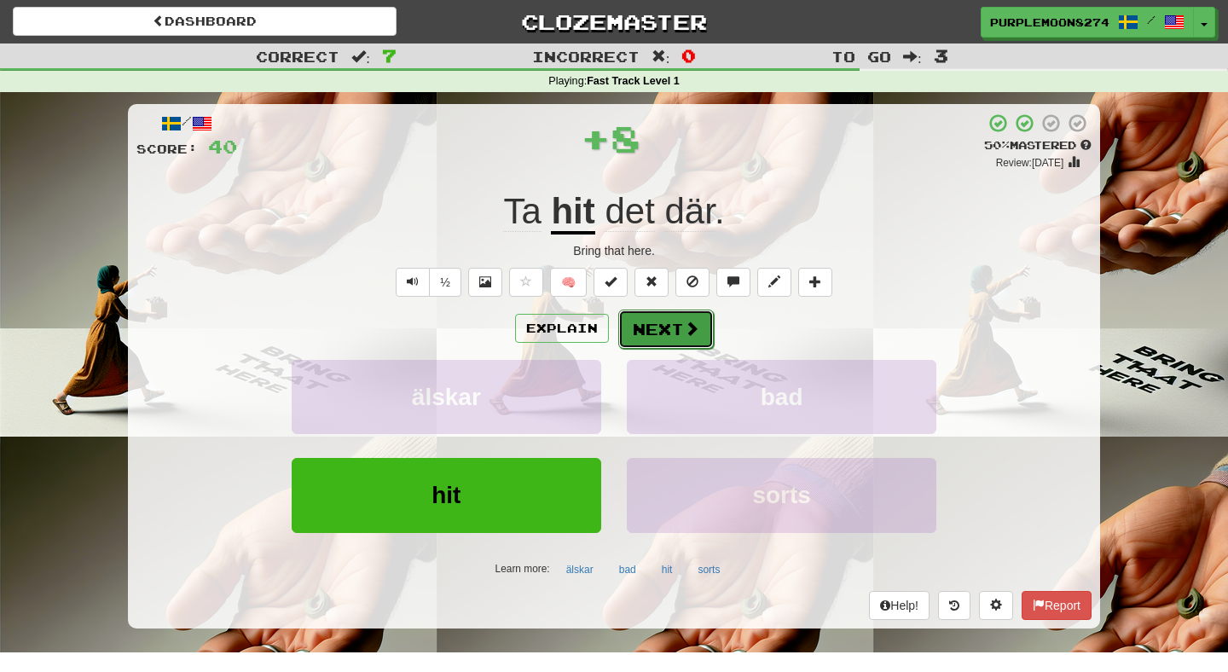
click at [644, 342] on button "Next" at bounding box center [666, 329] width 96 height 39
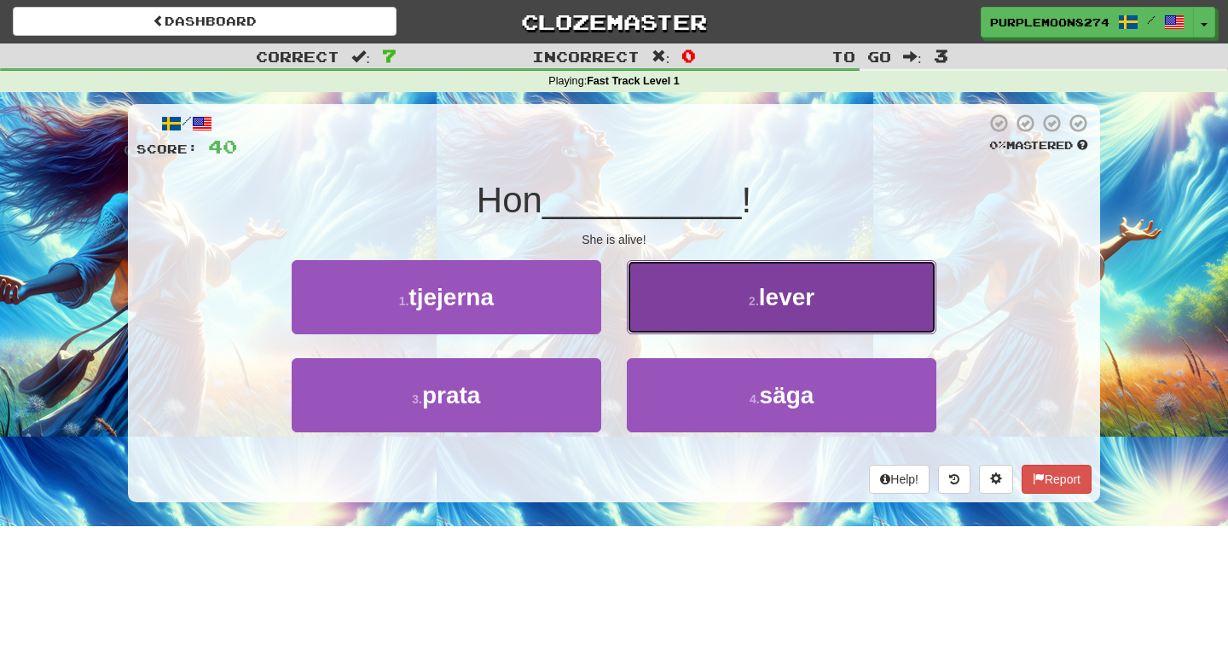
click at [643, 319] on button "2 . lever" at bounding box center [782, 297] width 310 height 74
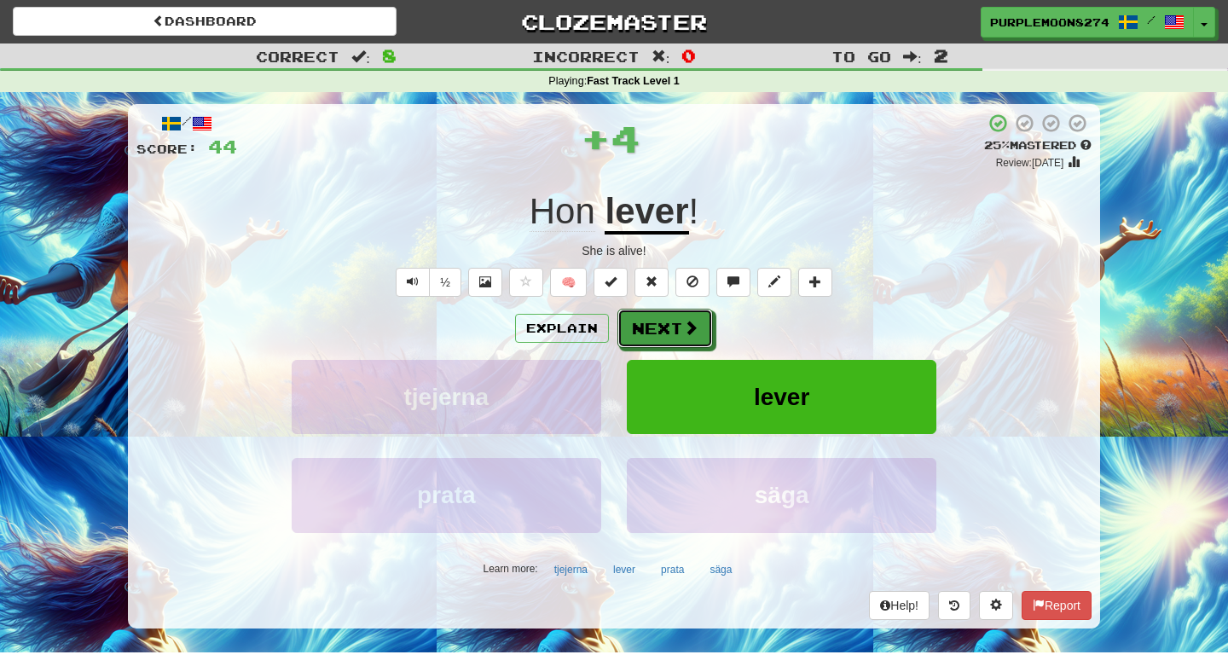
click at [643, 319] on button "Next" at bounding box center [665, 328] width 96 height 39
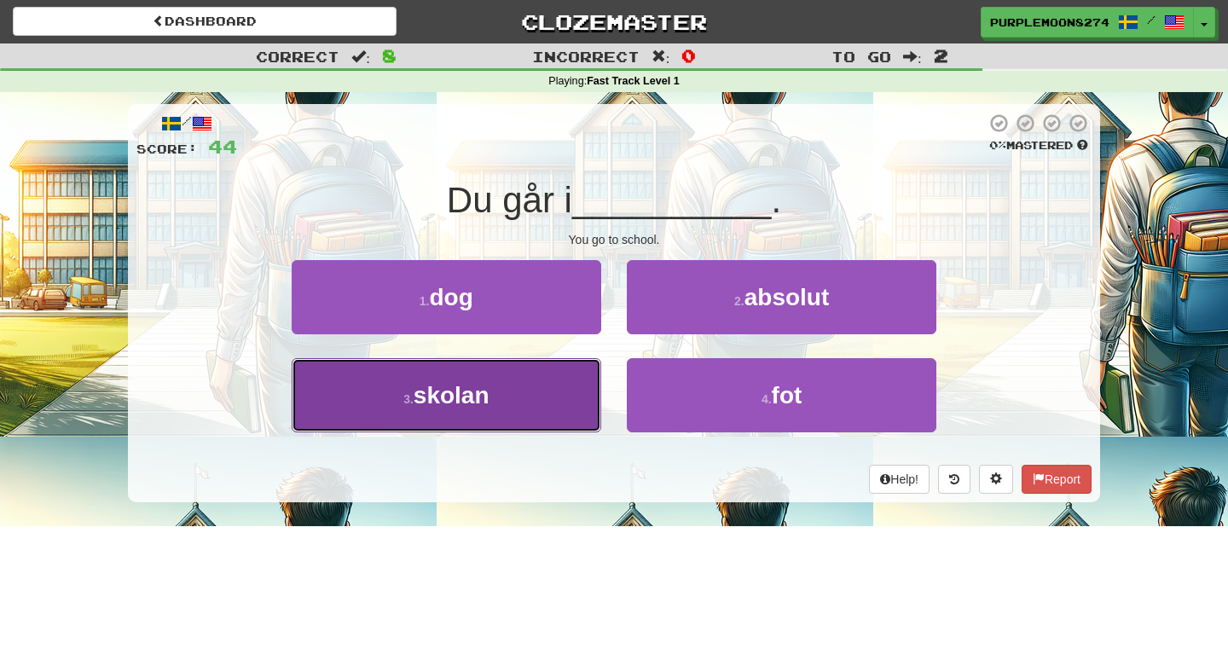
click at [567, 376] on button "3 . skolan" at bounding box center [447, 395] width 310 height 74
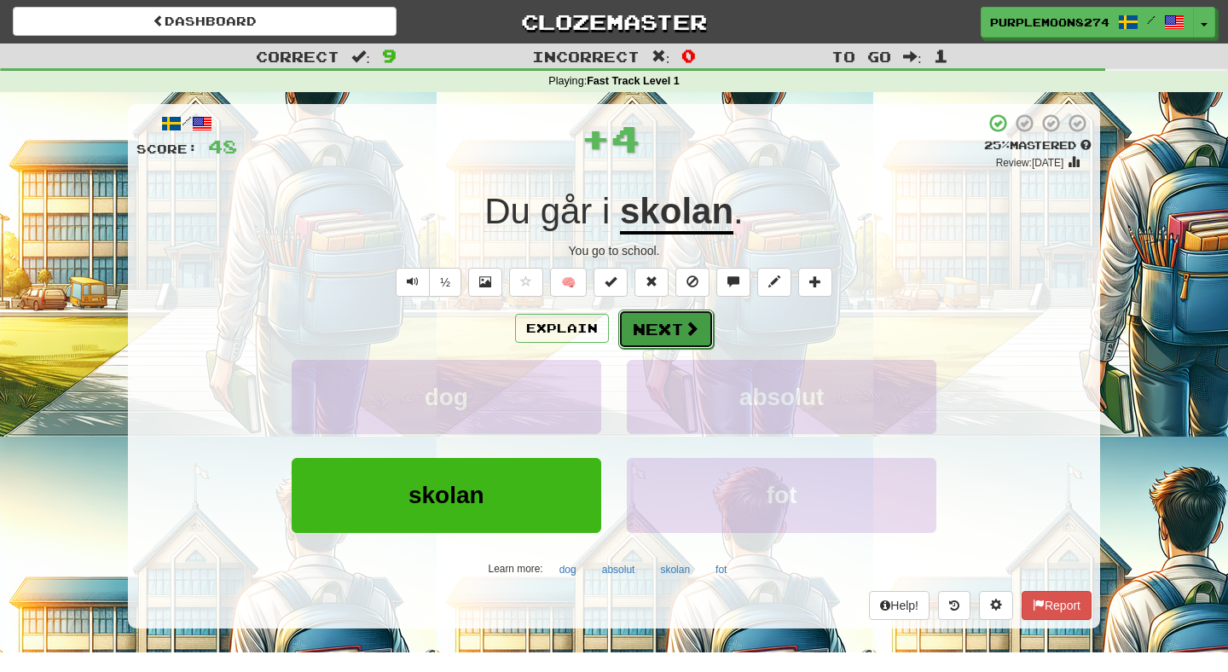
click at [632, 334] on button "Next" at bounding box center [666, 329] width 96 height 39
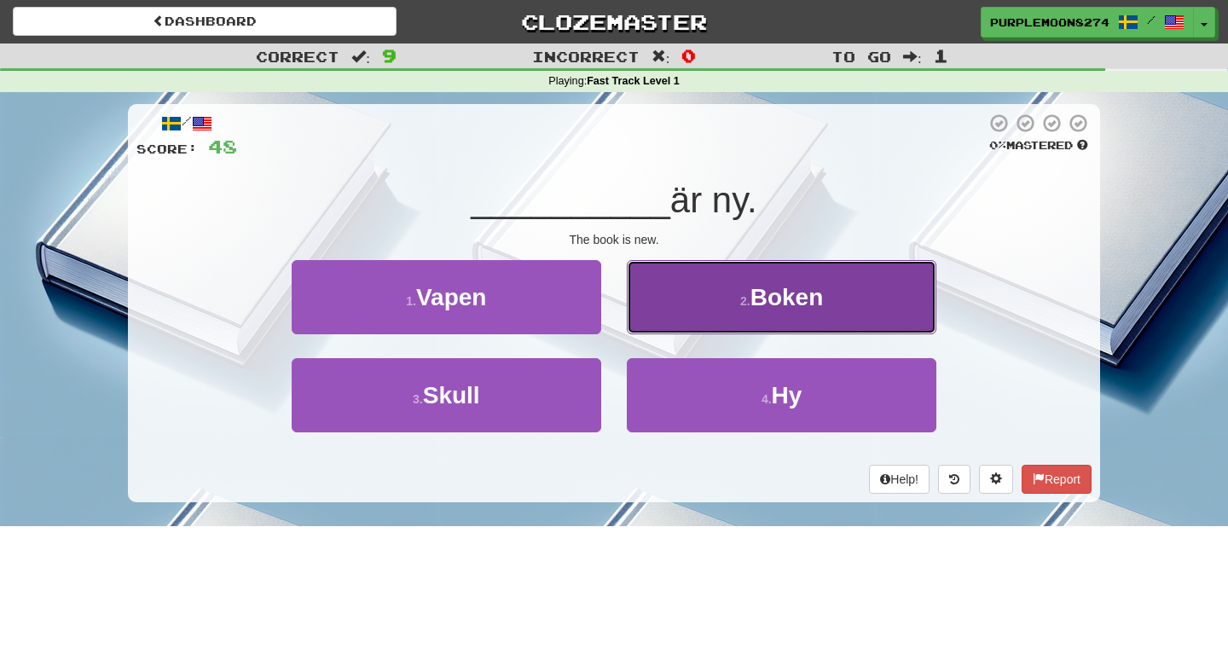
click at [659, 300] on button "2 . Boken" at bounding box center [782, 297] width 310 height 74
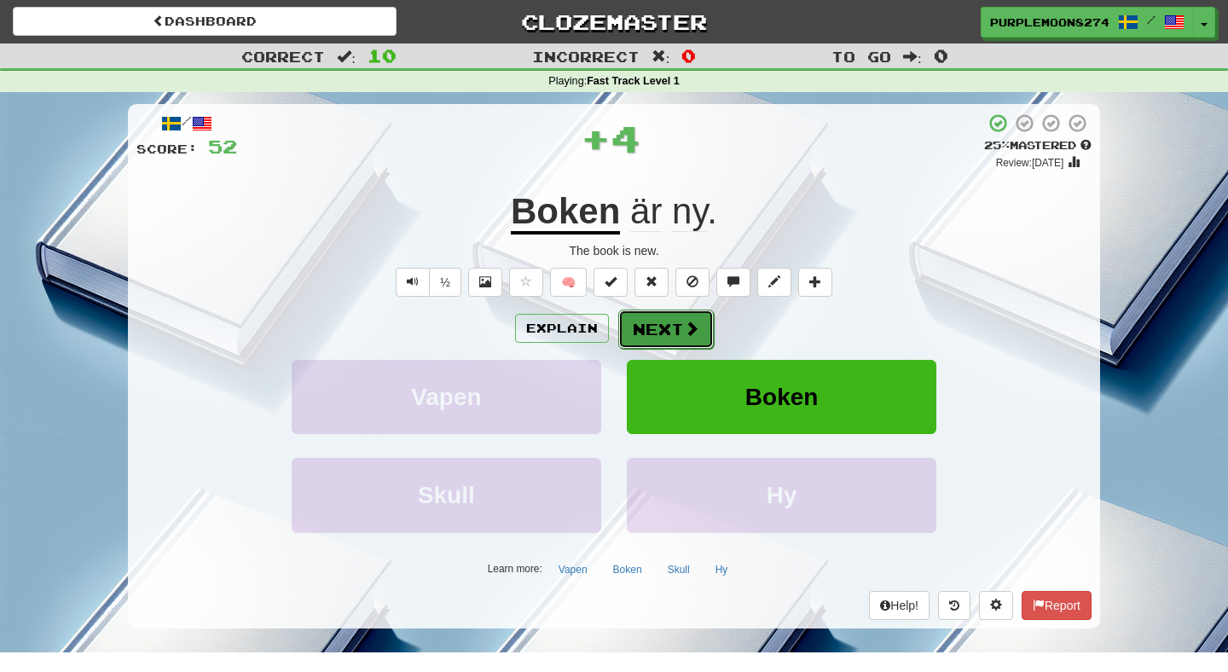
click at [664, 337] on button "Next" at bounding box center [666, 329] width 96 height 39
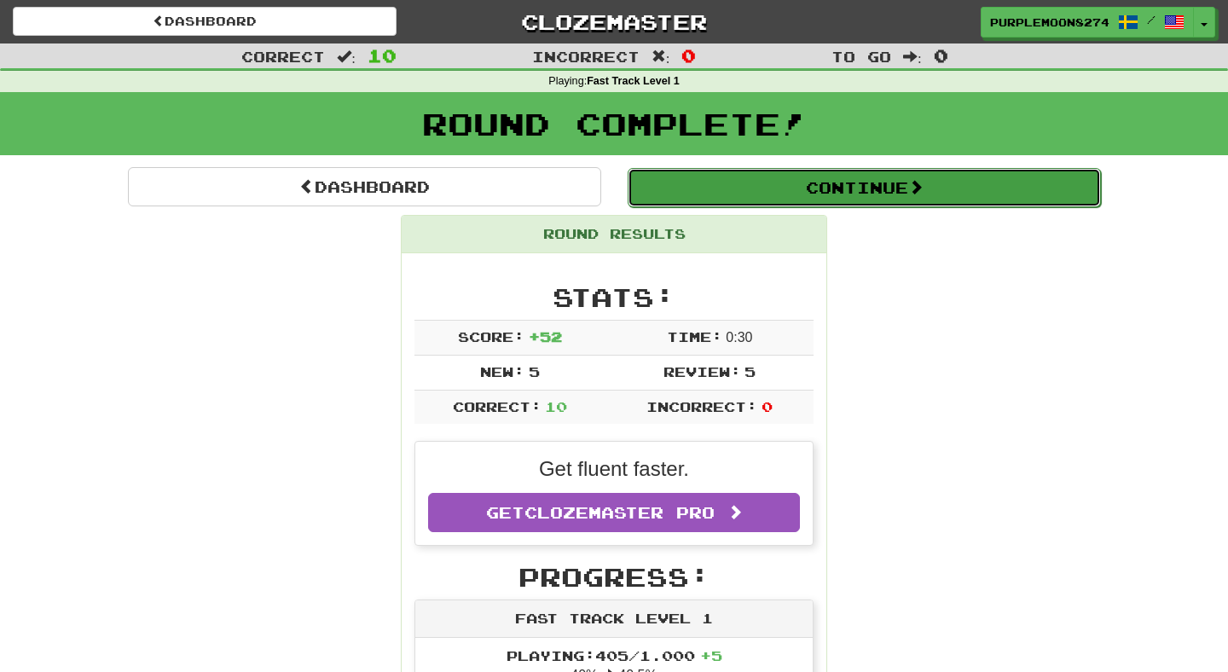
click at [701, 200] on button "Continue" at bounding box center [864, 187] width 473 height 39
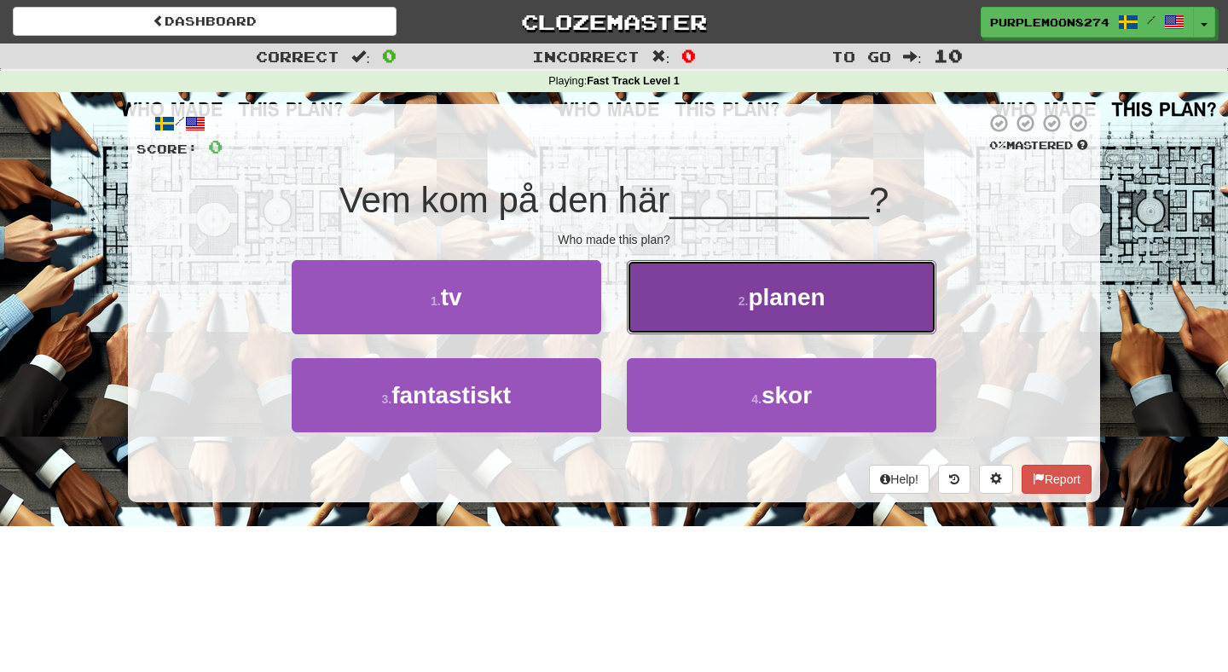
click at [640, 319] on button "2 . planen" at bounding box center [782, 297] width 310 height 74
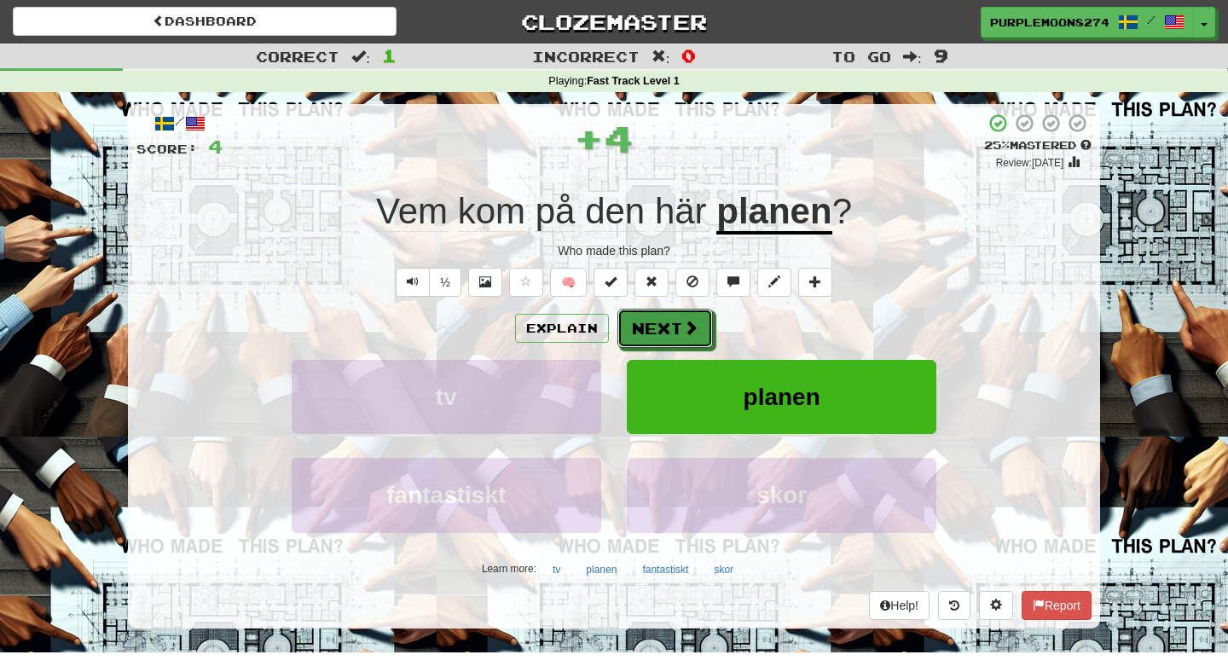
click at [640, 319] on button "Next" at bounding box center [665, 328] width 96 height 39
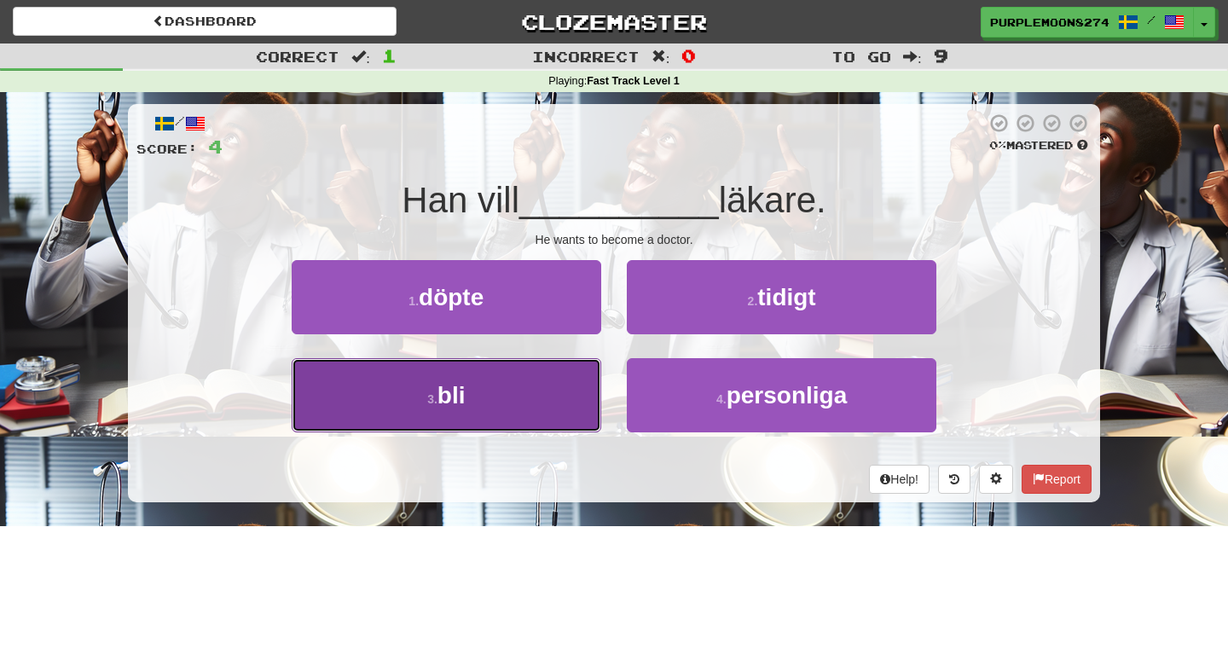
click at [573, 370] on button "3 . bli" at bounding box center [447, 395] width 310 height 74
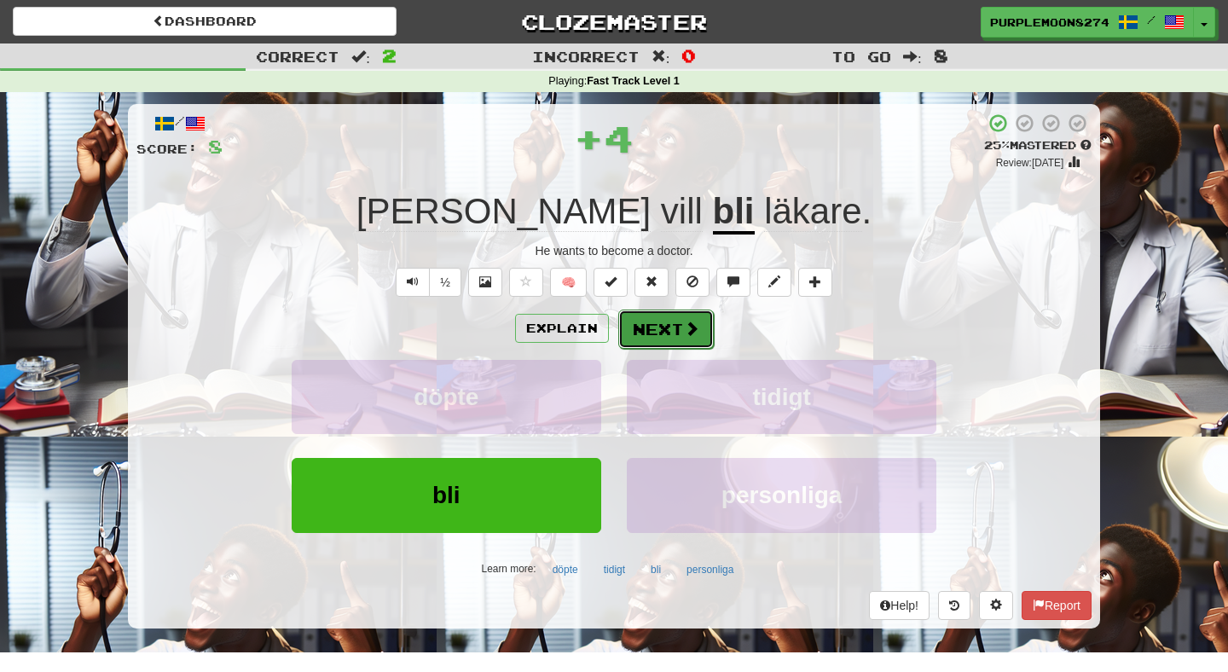
click at [660, 329] on button "Next" at bounding box center [666, 329] width 96 height 39
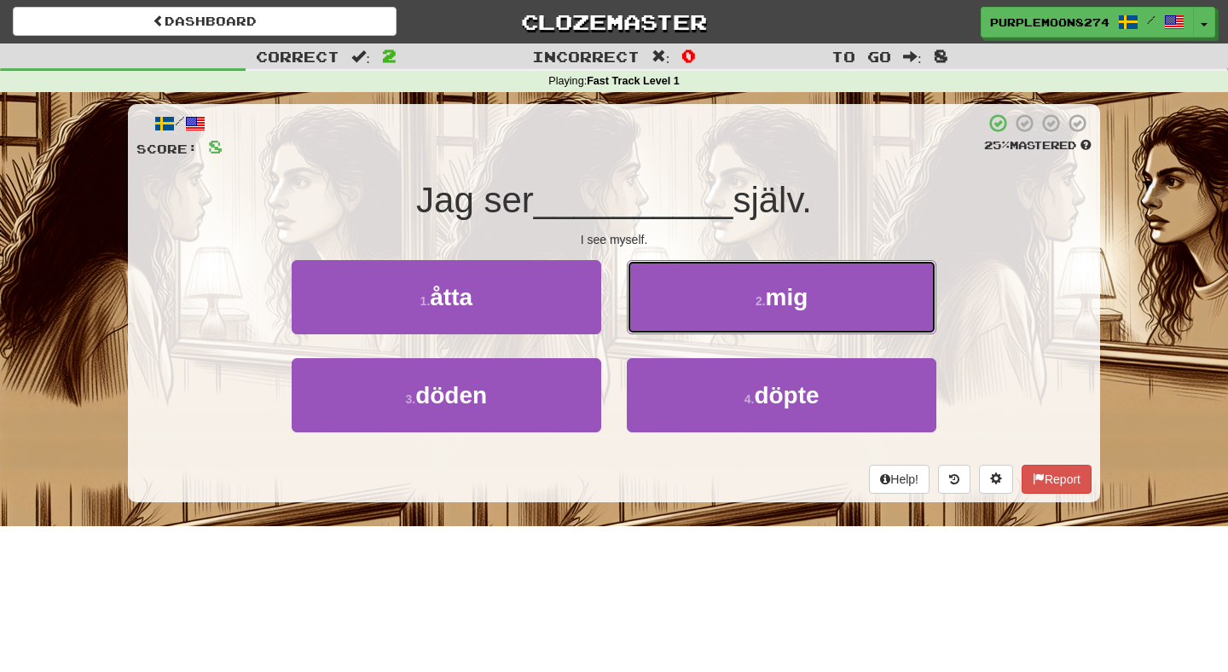
click at [660, 329] on button "2 . mig" at bounding box center [782, 297] width 310 height 74
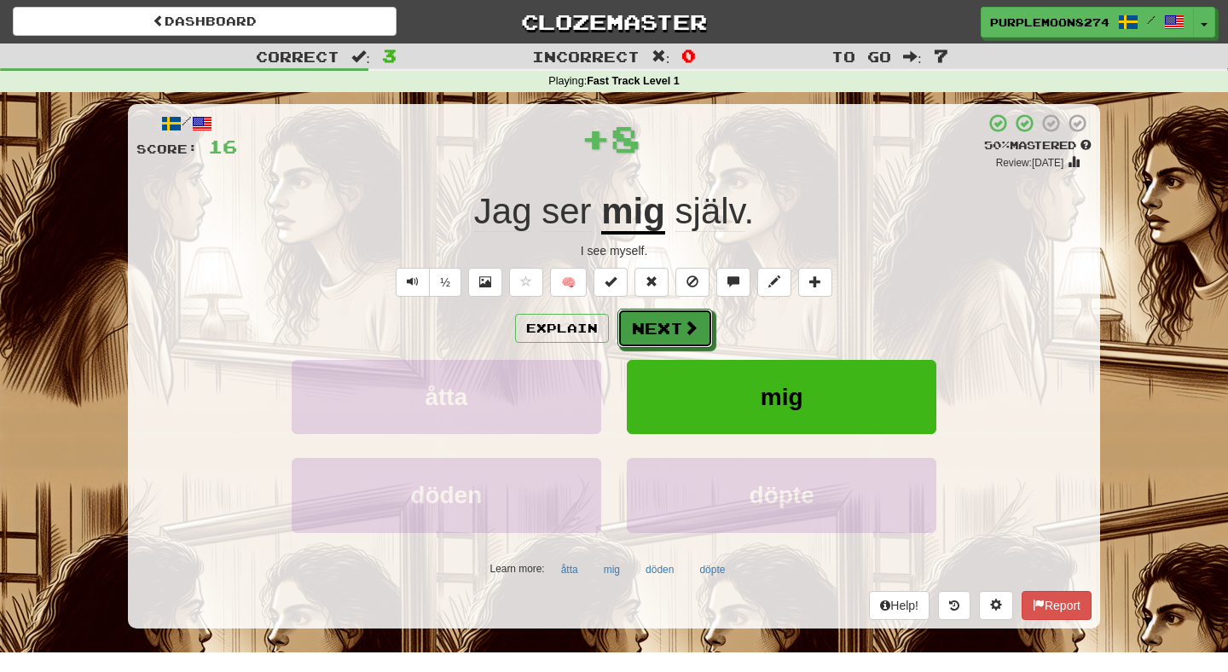
click at [660, 329] on button "Next" at bounding box center [665, 328] width 96 height 39
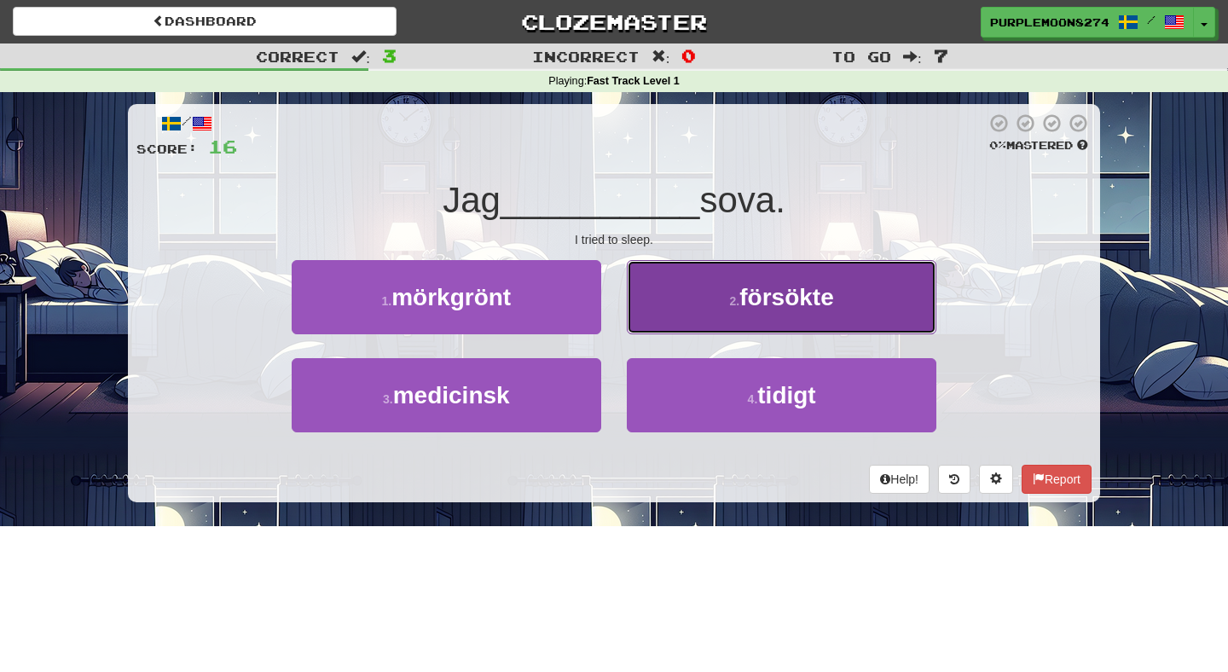
click at [655, 323] on button "2 . försökte" at bounding box center [782, 297] width 310 height 74
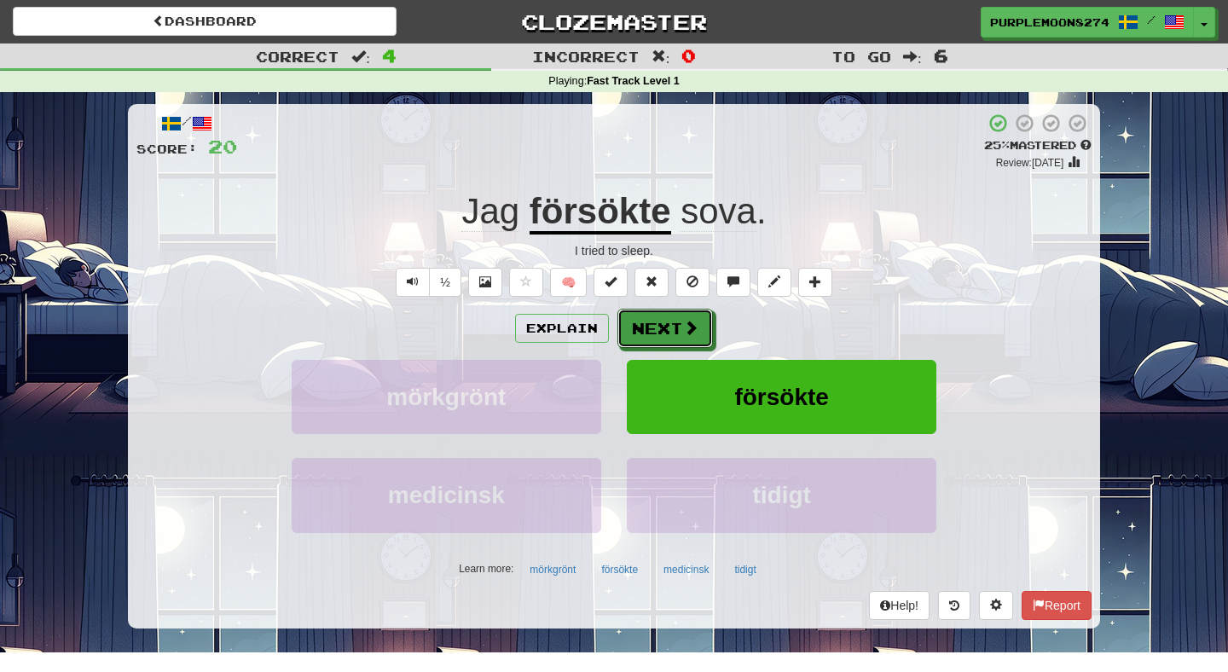
click at [655, 323] on button "Next" at bounding box center [665, 328] width 96 height 39
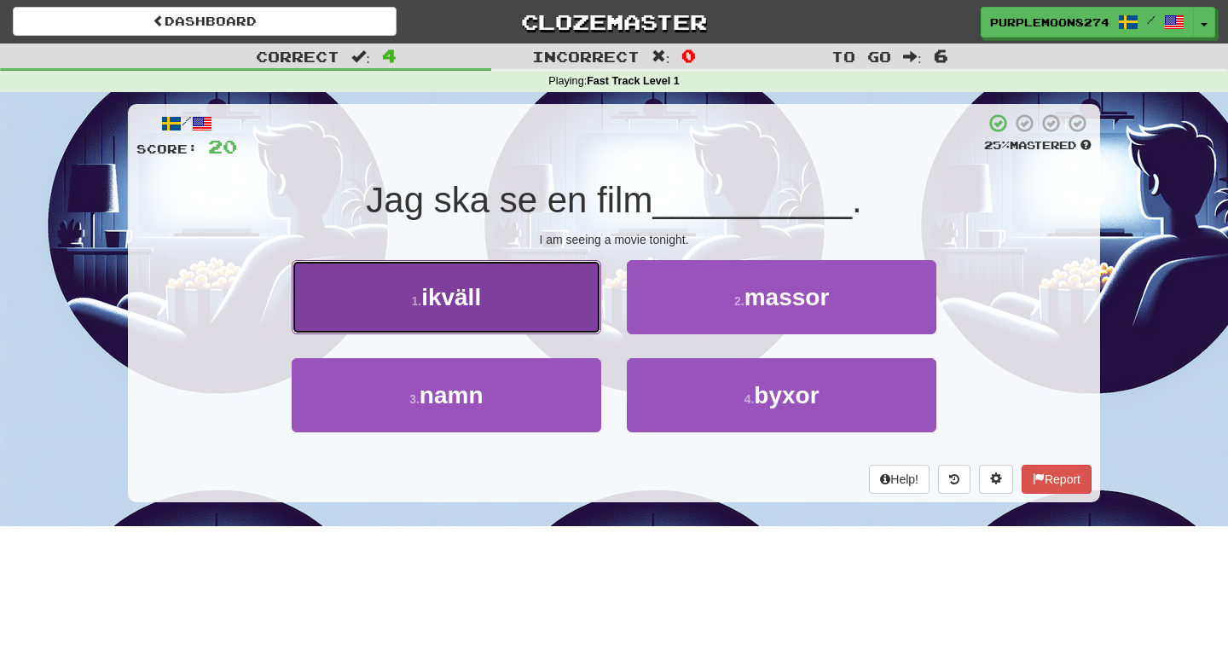
click at [585, 319] on button "1 . ikväll" at bounding box center [447, 297] width 310 height 74
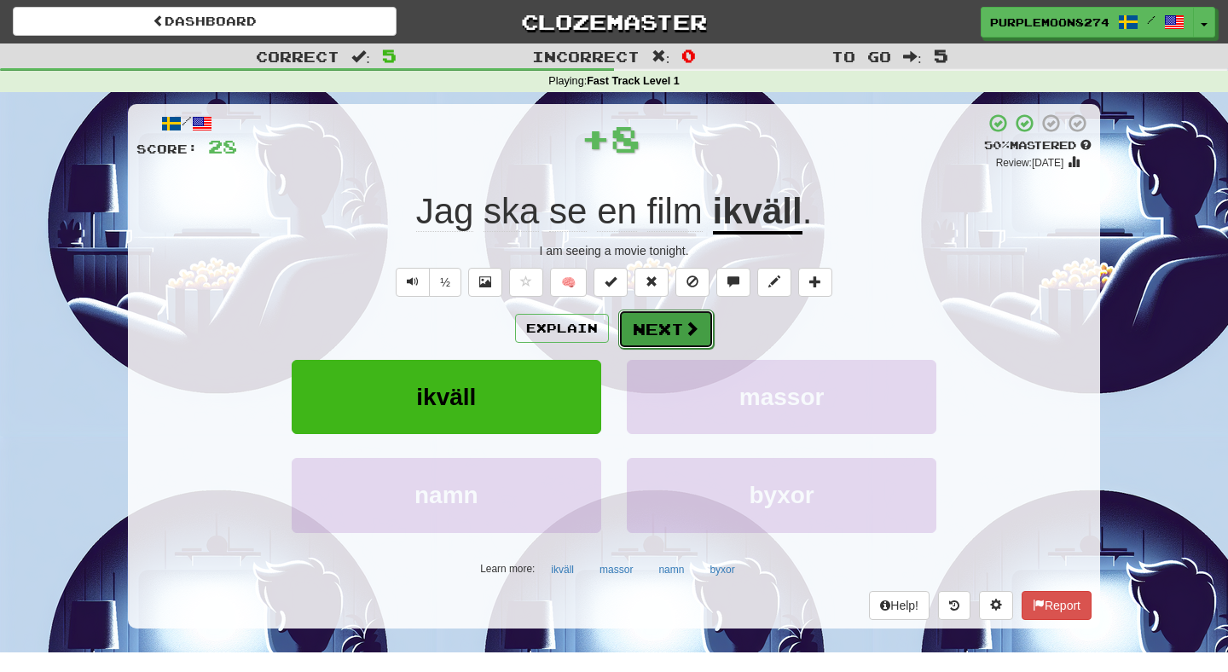
click at [634, 316] on button "Next" at bounding box center [666, 329] width 96 height 39
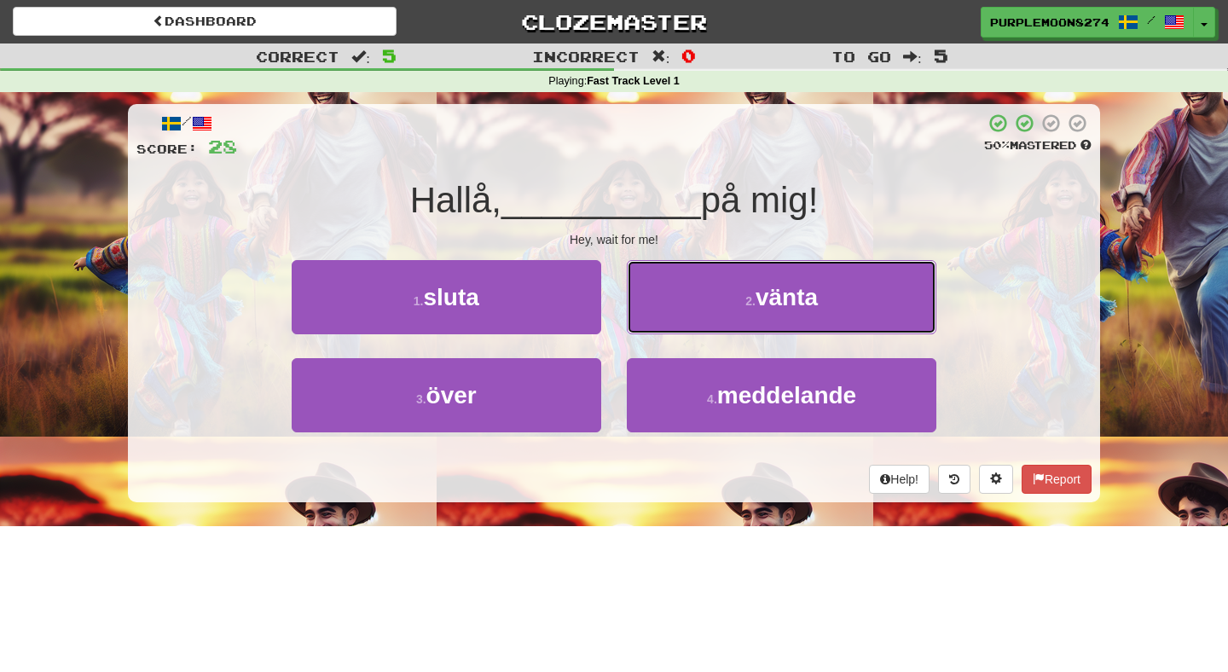
click at [634, 316] on button "2 . vänta" at bounding box center [782, 297] width 310 height 74
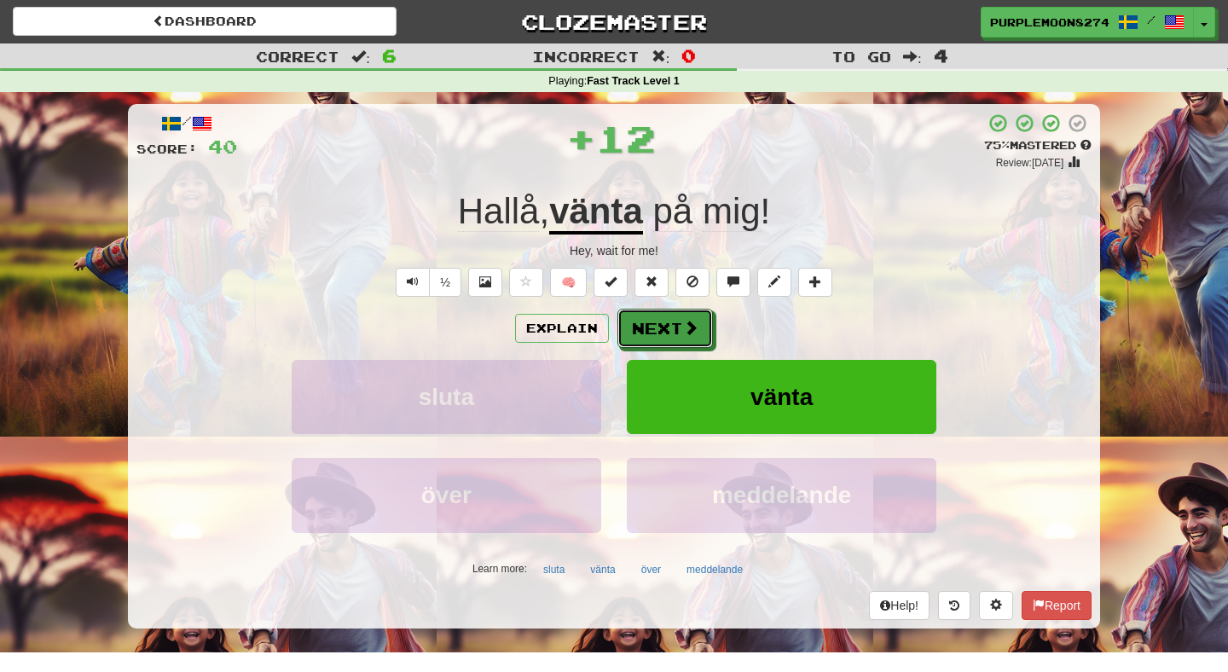
click at [634, 316] on button "Next" at bounding box center [665, 328] width 96 height 39
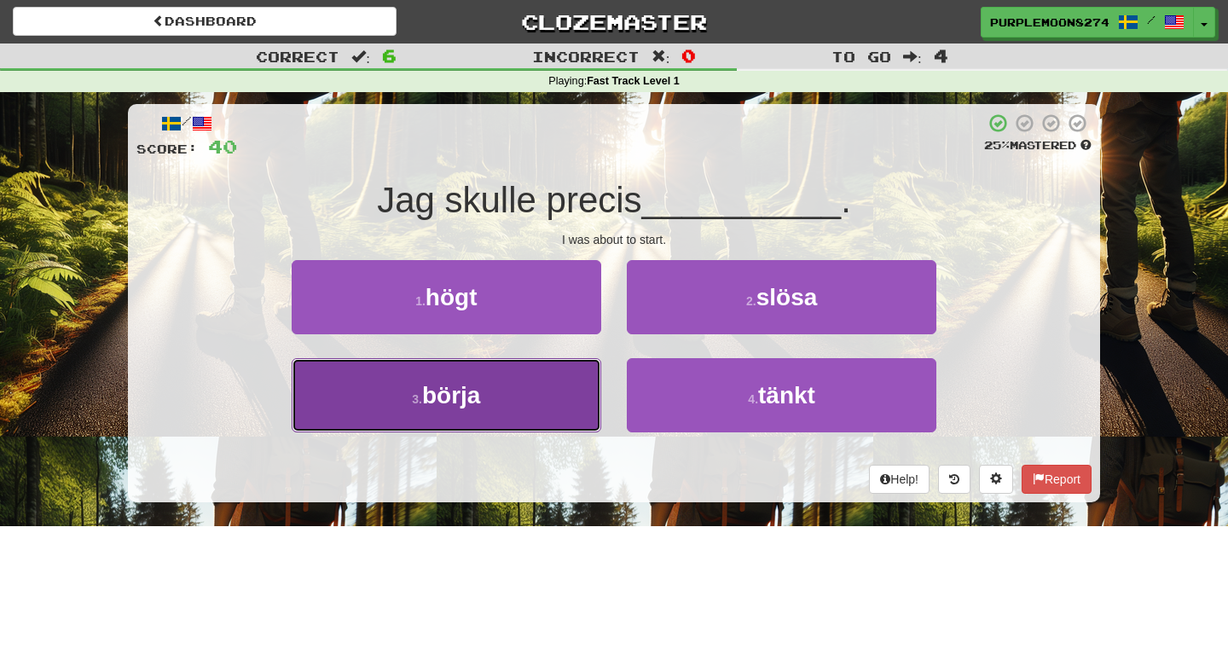
click at [555, 398] on button "3 . börja" at bounding box center [447, 395] width 310 height 74
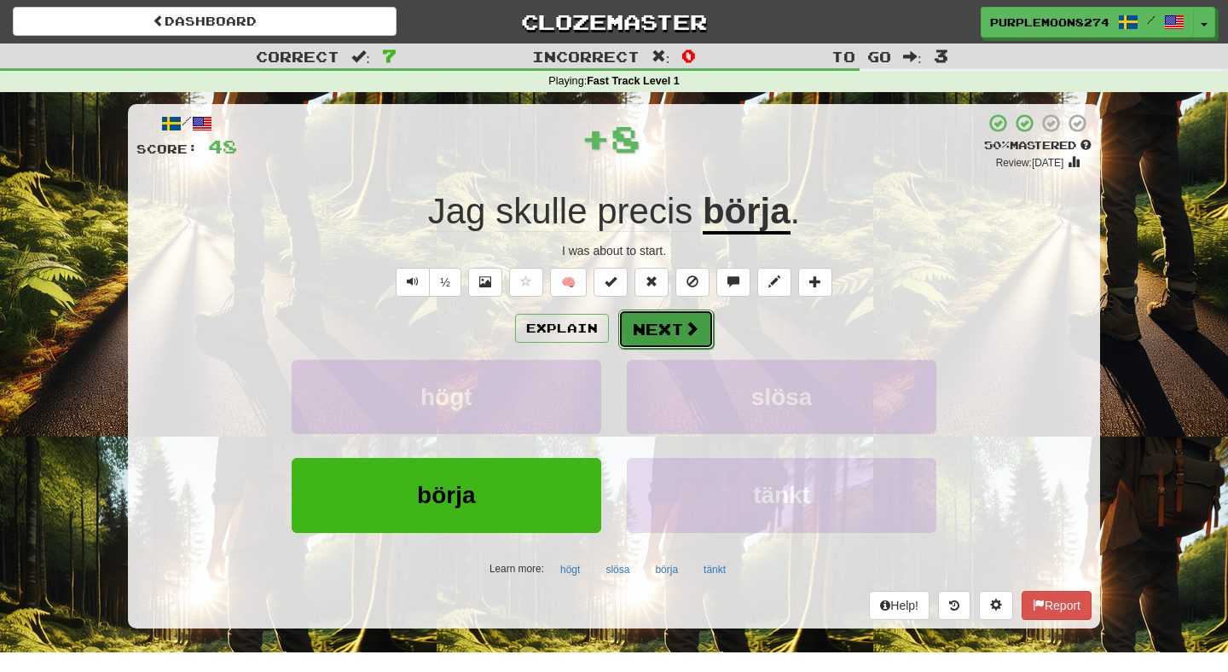
click at [642, 327] on button "Next" at bounding box center [666, 329] width 96 height 39
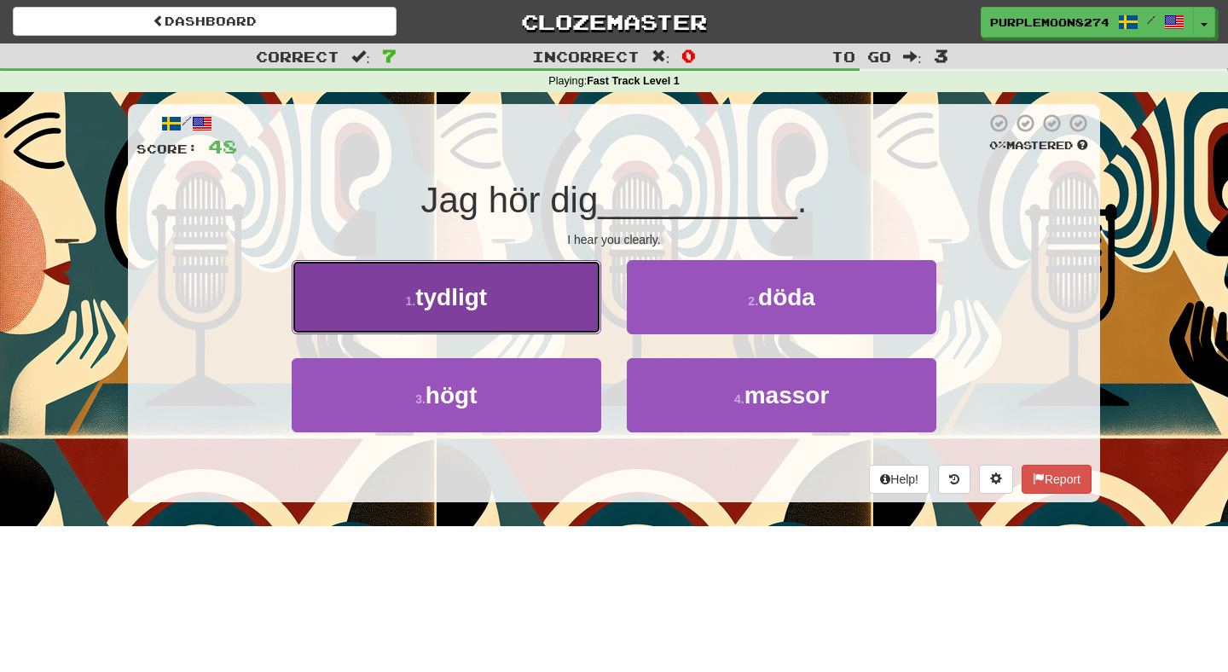
click at [569, 309] on button "1 . tydligt" at bounding box center [447, 297] width 310 height 74
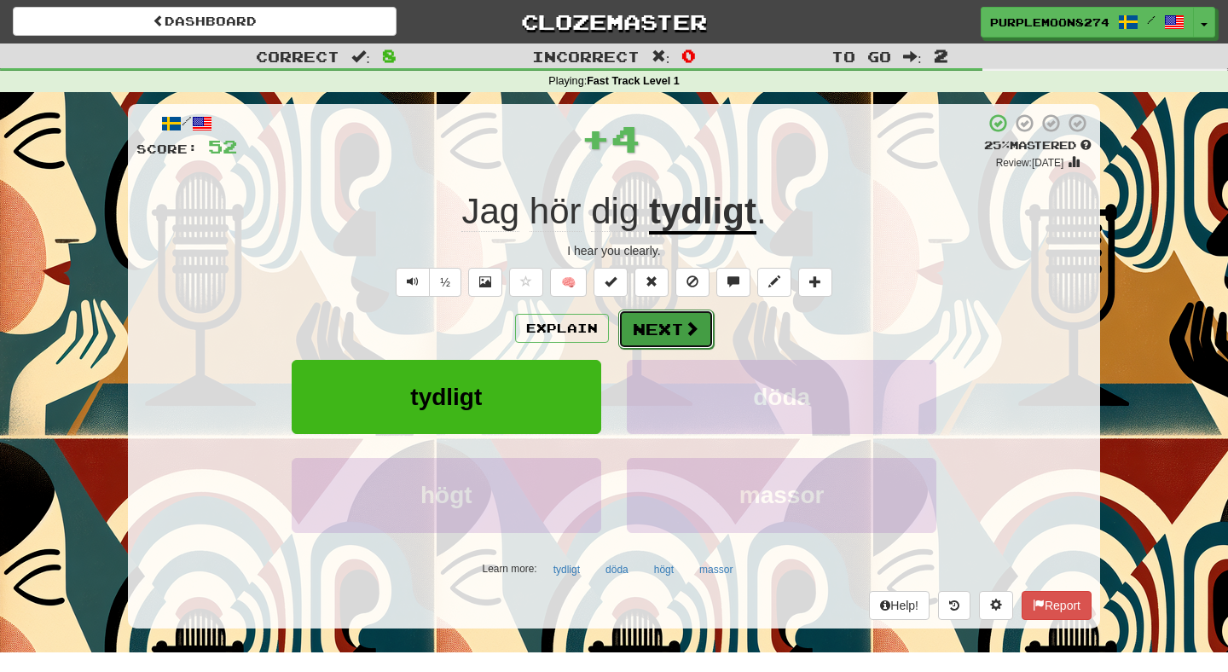
click at [624, 328] on button "Next" at bounding box center [666, 329] width 96 height 39
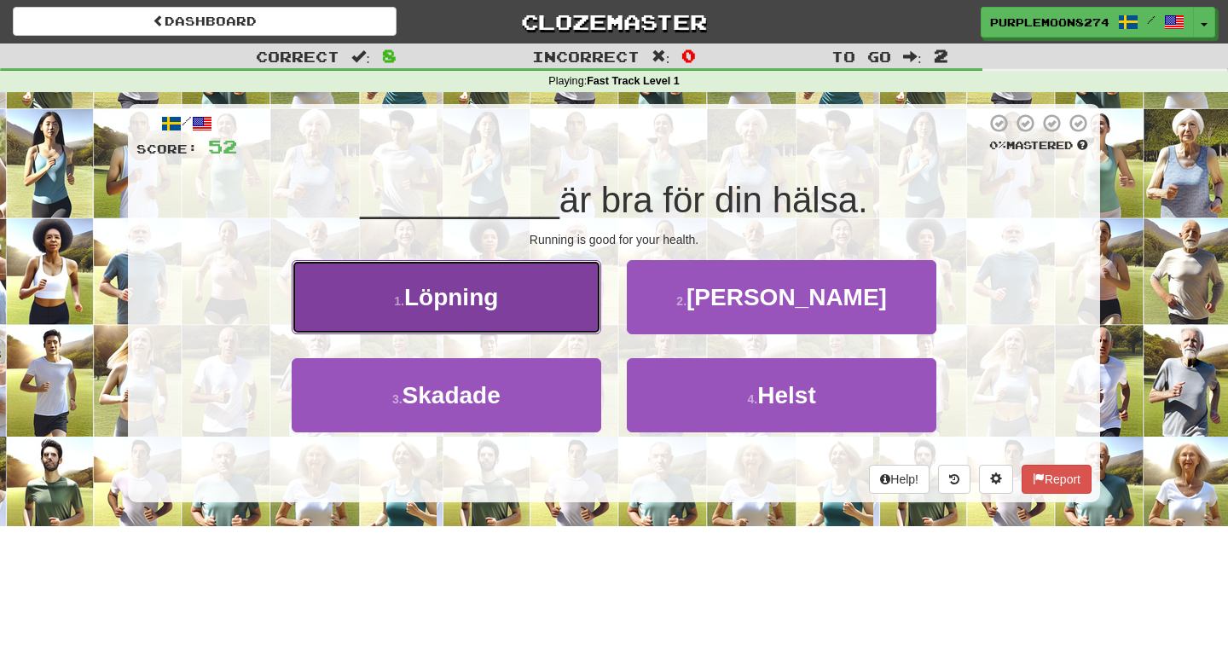
click at [553, 317] on button "1 . Löpning" at bounding box center [447, 297] width 310 height 74
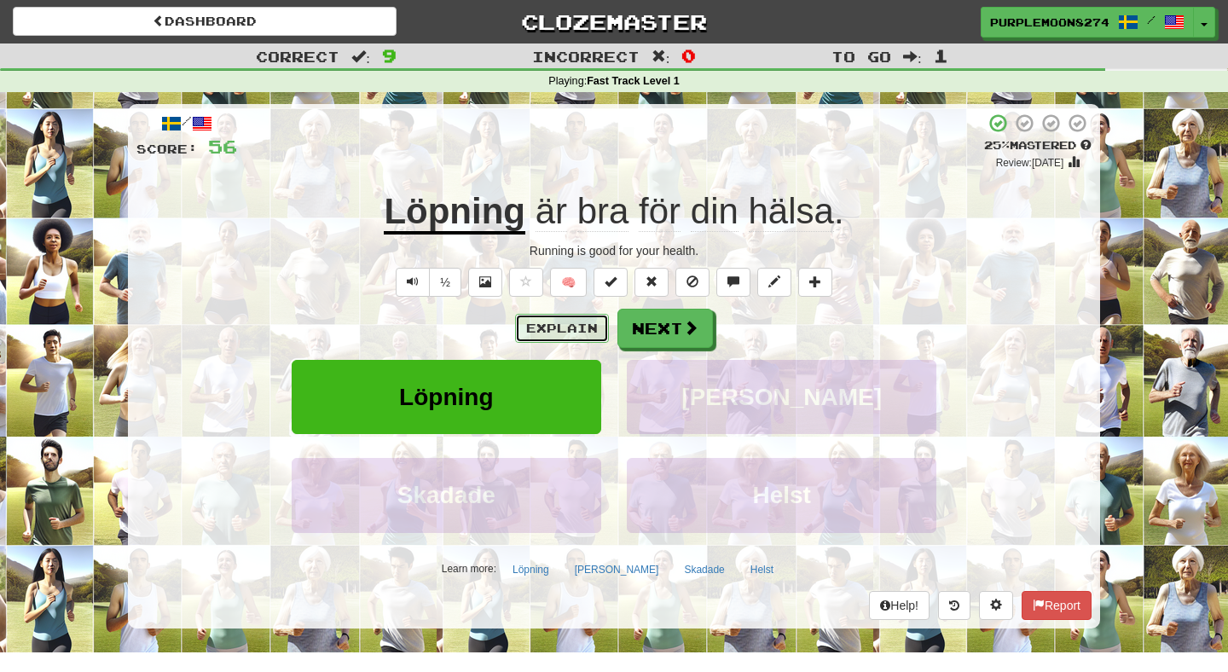
click at [566, 334] on button "Explain" at bounding box center [562, 328] width 94 height 29
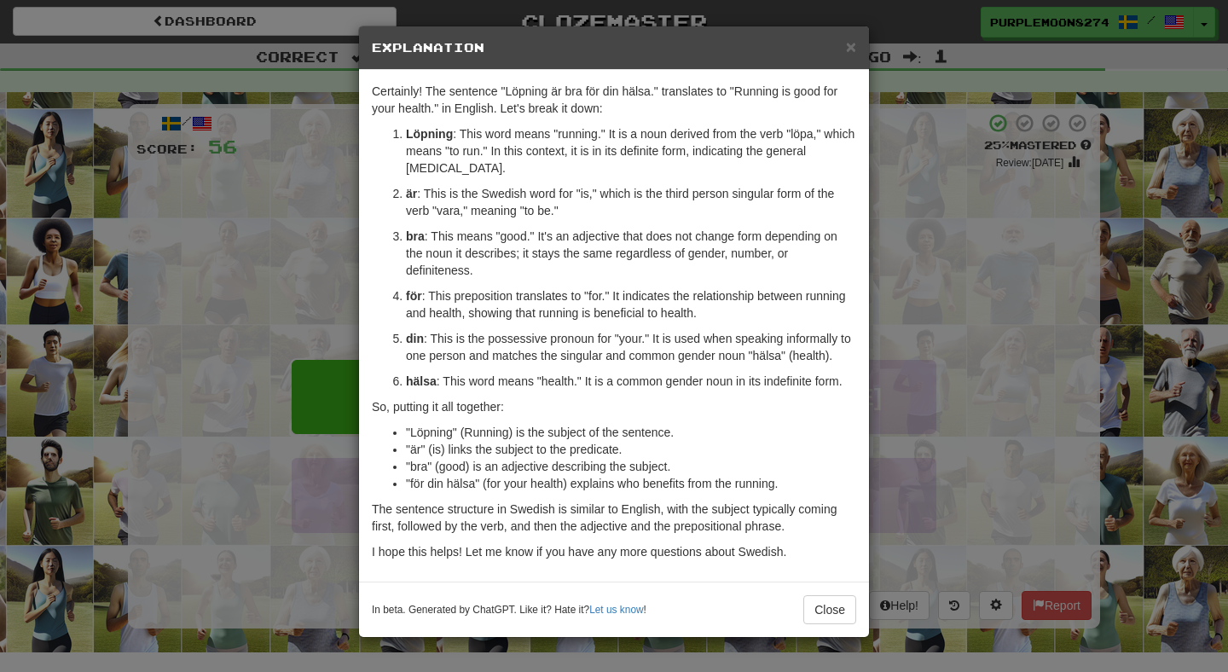
click at [926, 240] on div "× Explanation Certainly! The sentence "Löpning är bra för din hälsa." translate…" at bounding box center [614, 336] width 1228 height 672
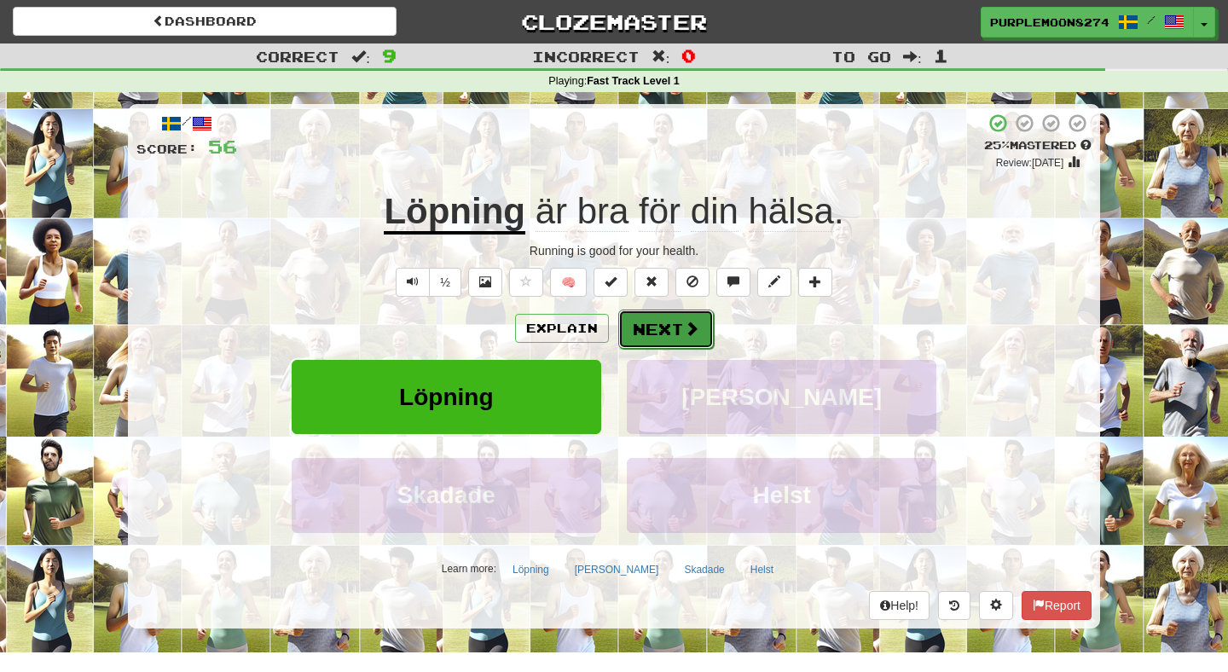
click at [704, 322] on button "Next" at bounding box center [666, 329] width 96 height 39
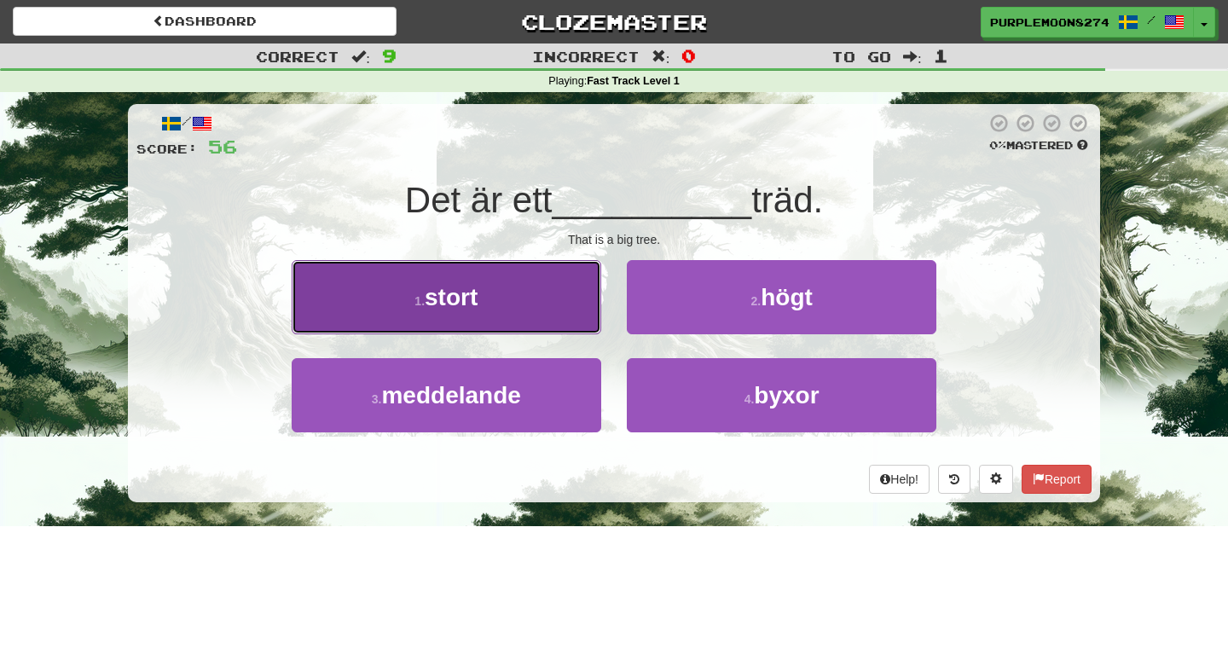
click at [551, 313] on button "1 . stort" at bounding box center [447, 297] width 310 height 74
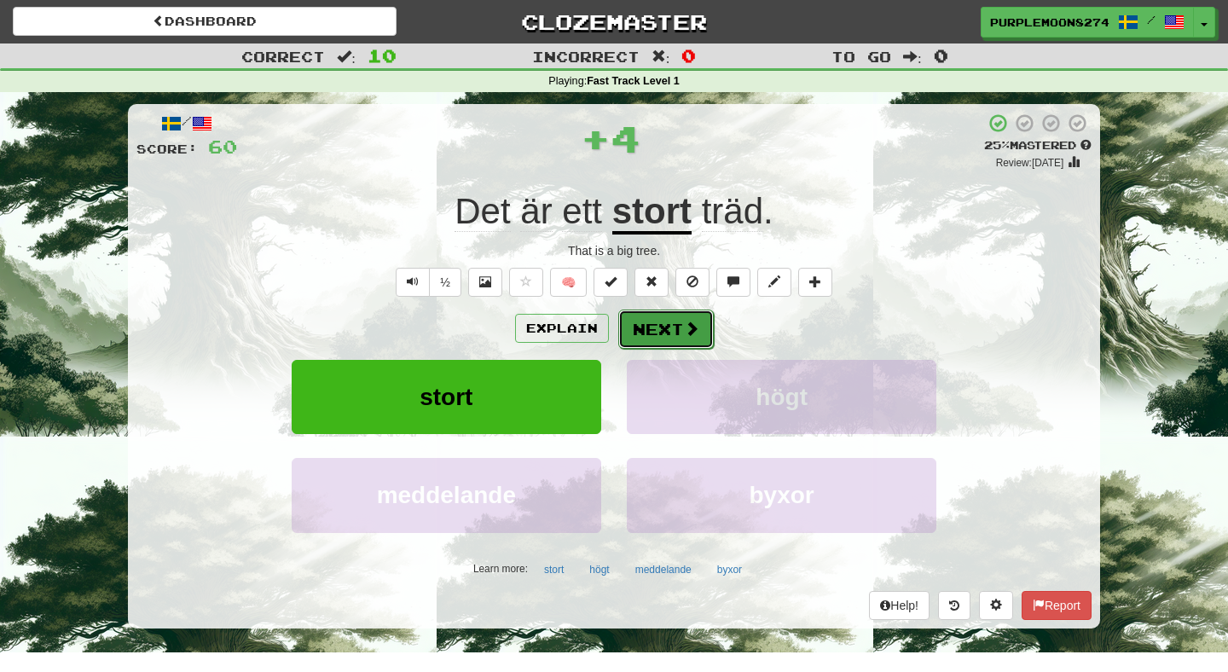
click at [687, 325] on span at bounding box center [691, 328] width 15 height 15
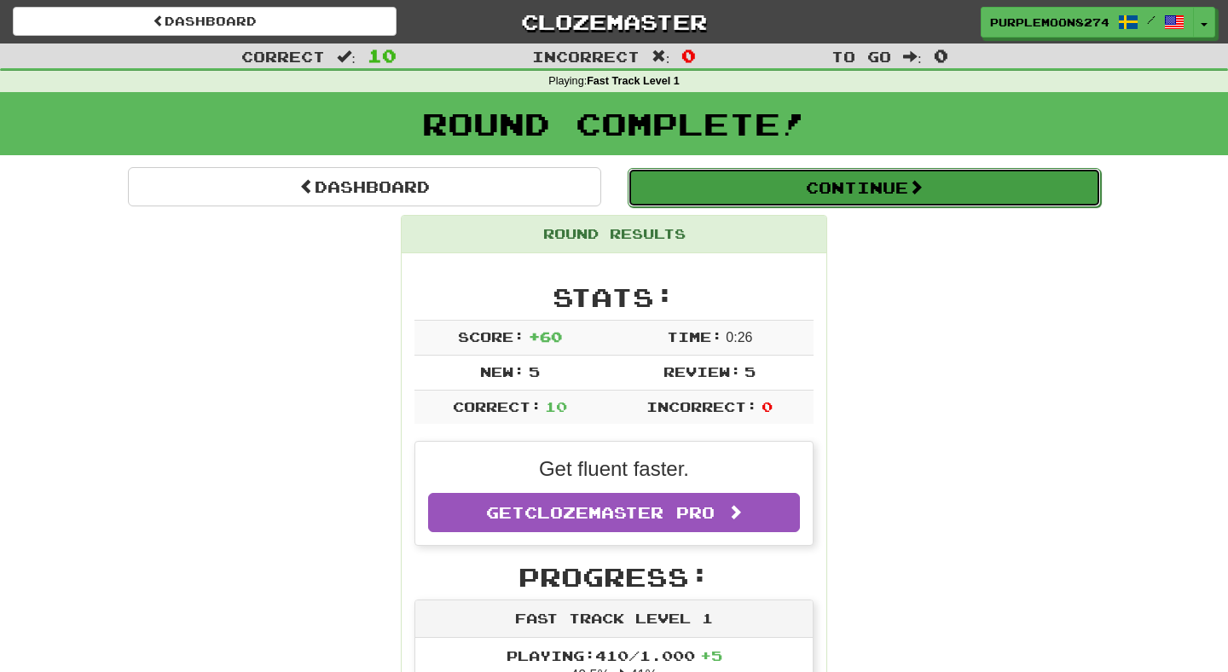
click at [779, 195] on button "Continue" at bounding box center [864, 187] width 473 height 39
